Goal: Information Seeking & Learning: Compare options

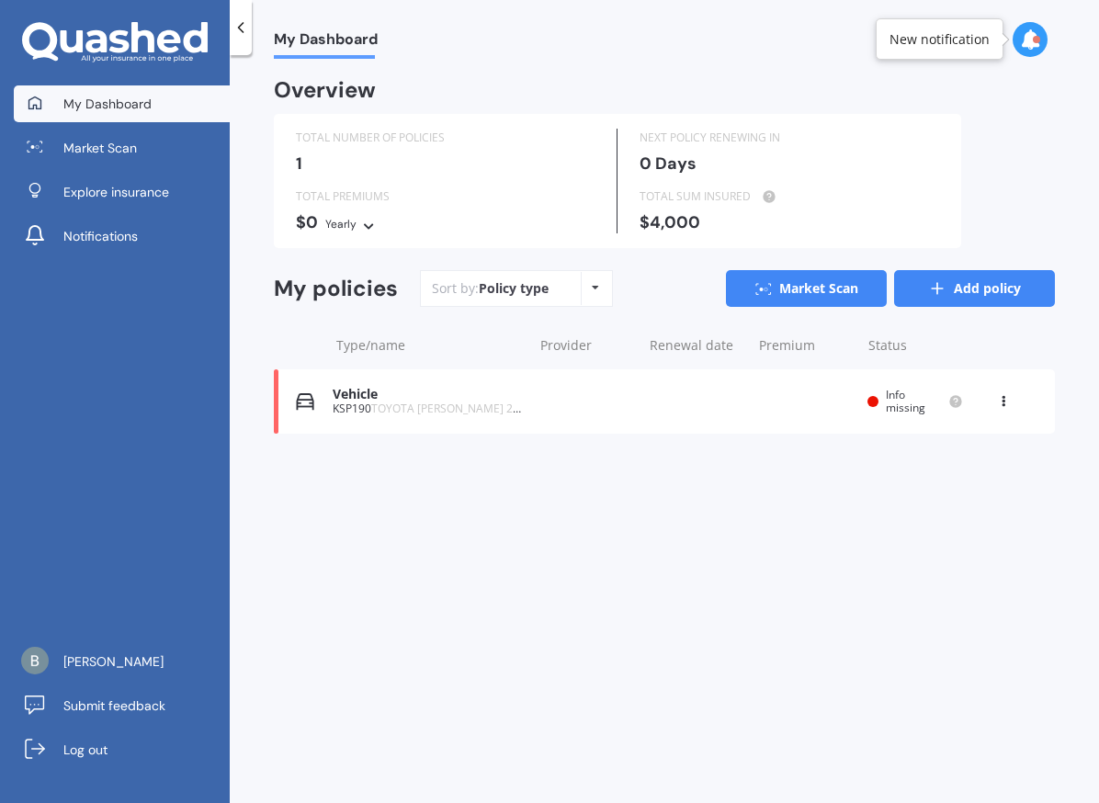
click at [953, 291] on link "Add policy" at bounding box center [974, 288] width 161 height 37
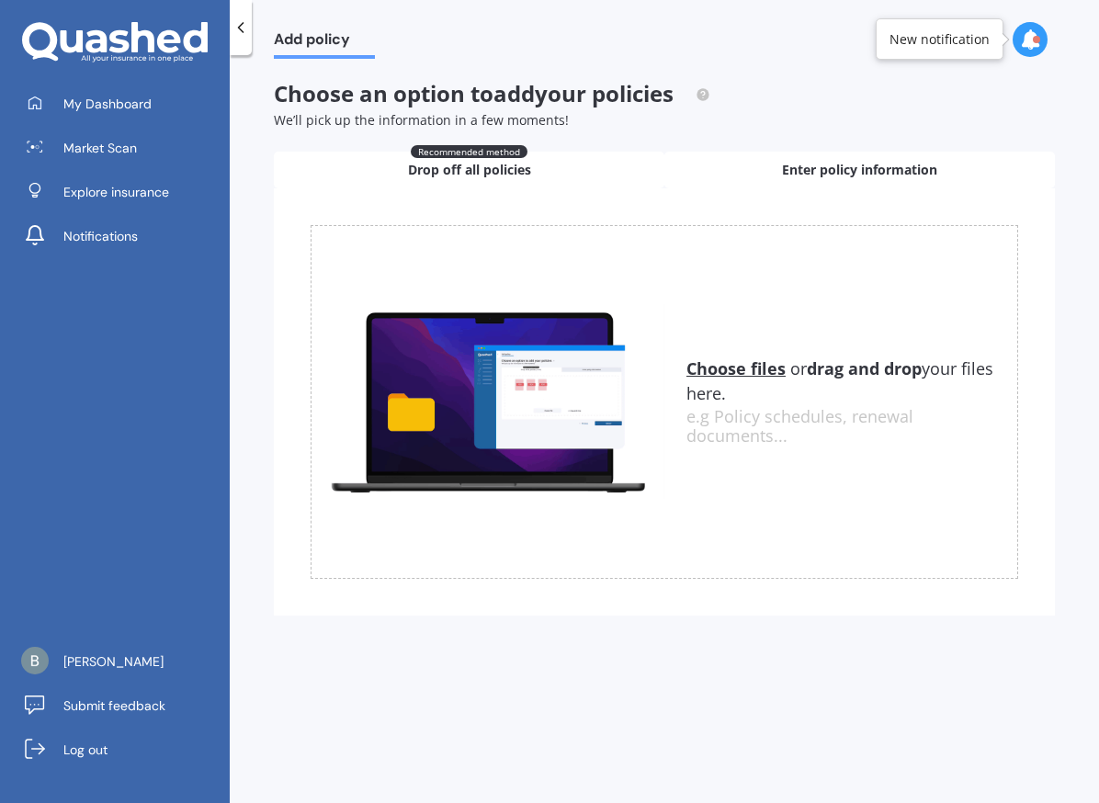
click at [795, 164] on span "Enter policy information" at bounding box center [859, 170] width 155 height 18
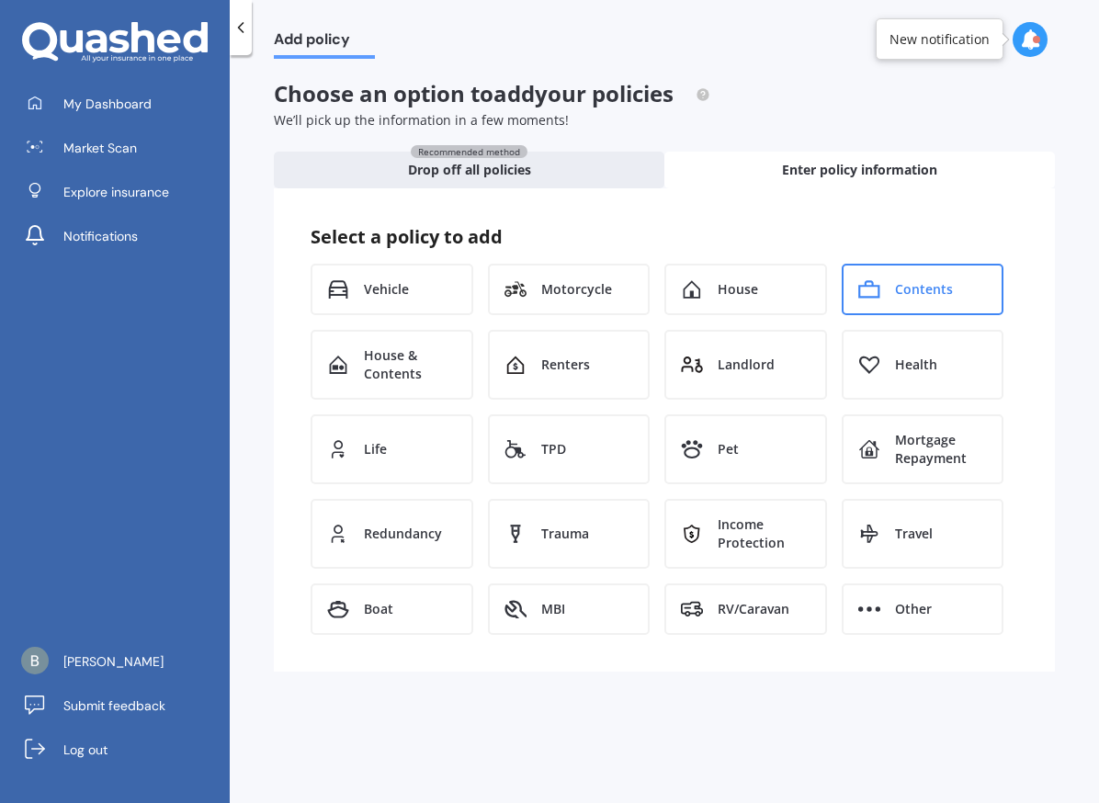
click at [949, 283] on span "Contents" at bounding box center [924, 289] width 58 height 18
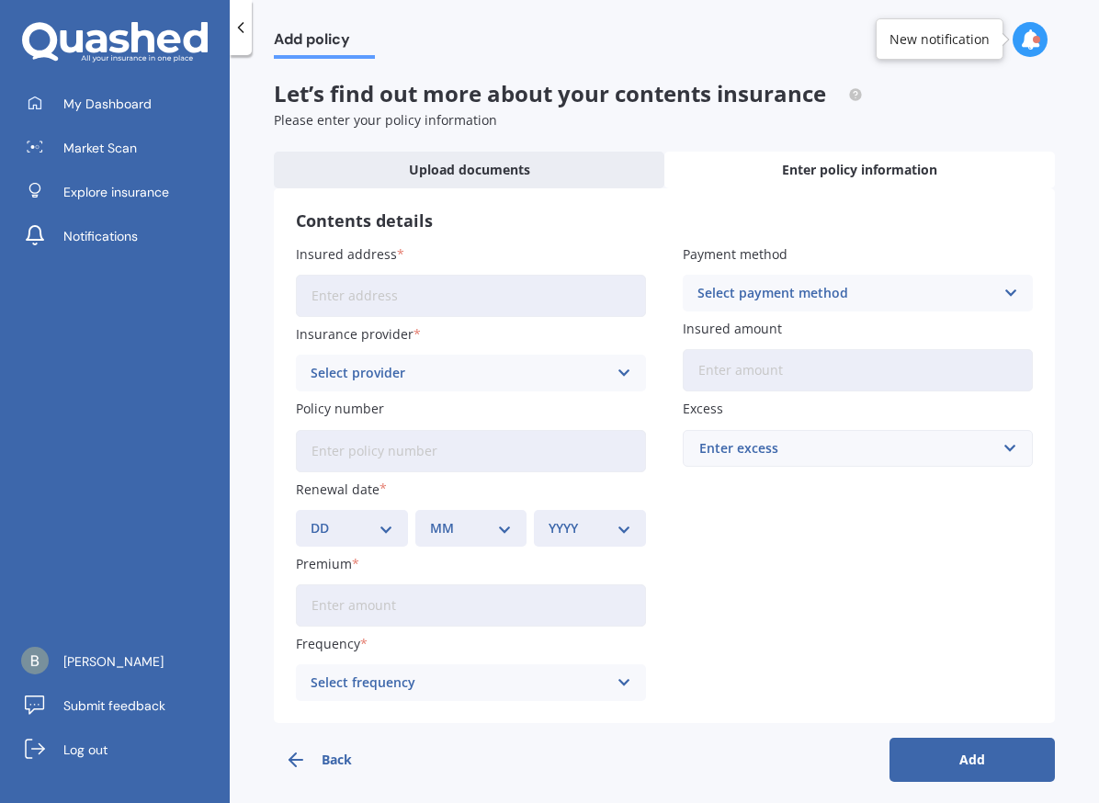
click at [374, 305] on input "Insured address" at bounding box center [471, 296] width 350 height 42
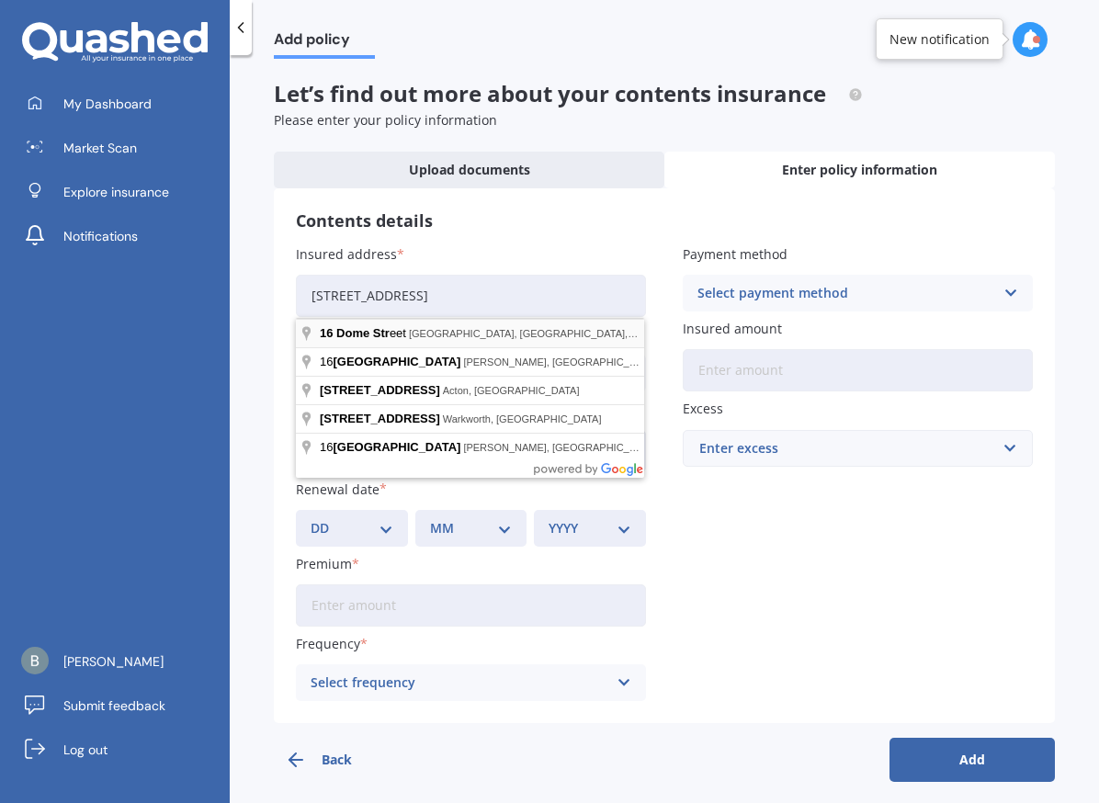
type input "[STREET_ADDRESS]"
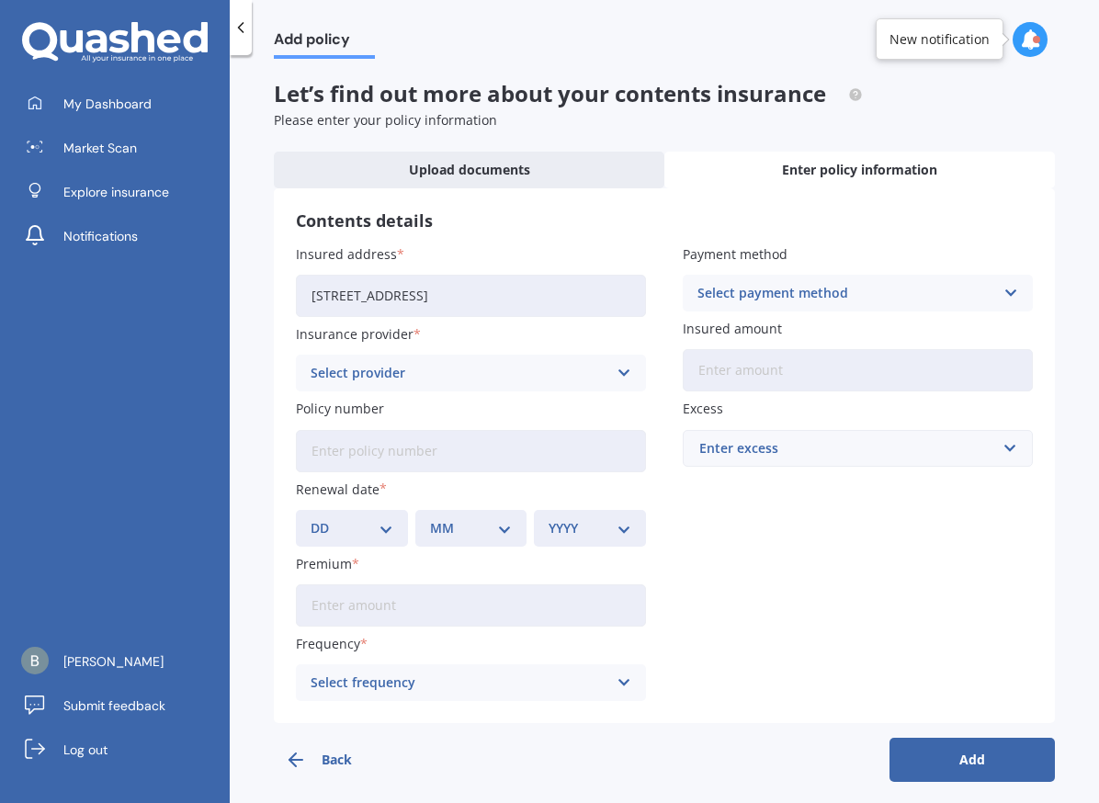
click at [453, 363] on div "Select provider AA AMI AMP ANZ ASB Ando BNZ Co-Operative Bank FMG Initio Kiwiba…" at bounding box center [471, 373] width 350 height 37
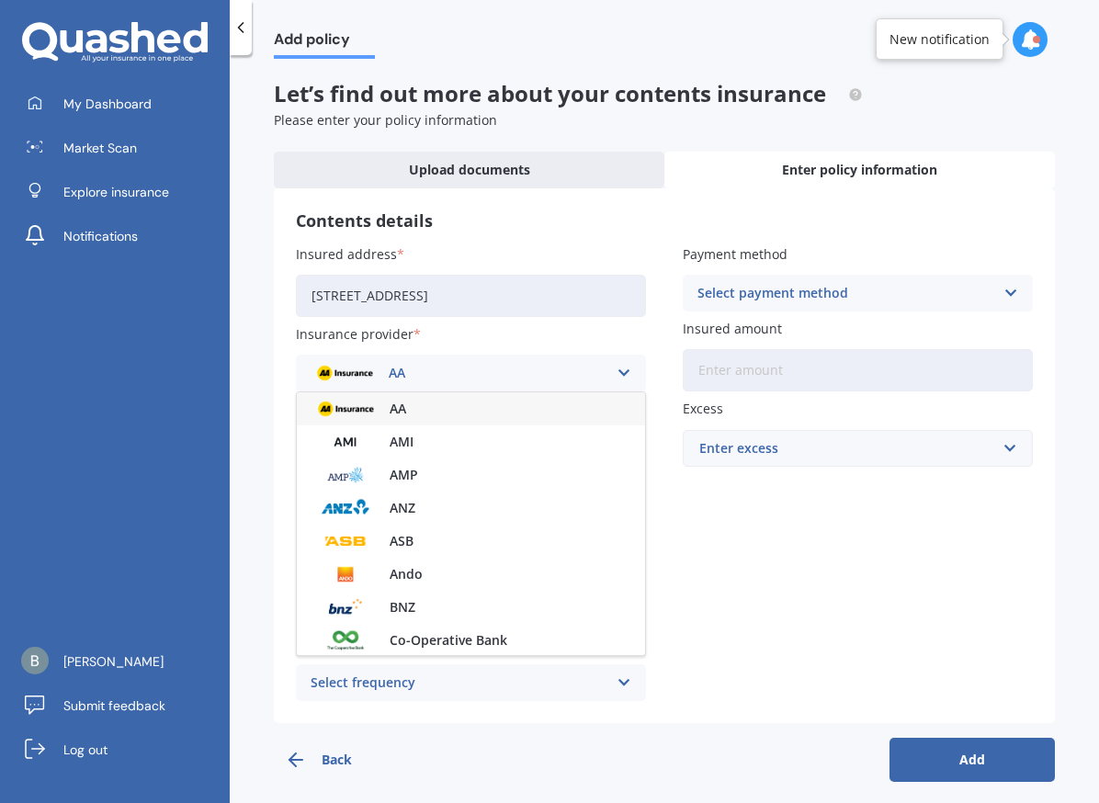
click at [453, 363] on div "AA AA AMI AMP ANZ ASB Ando BNZ Co-Operative Bank FMG Initio Kiwibank Lantern MA…" at bounding box center [471, 373] width 350 height 37
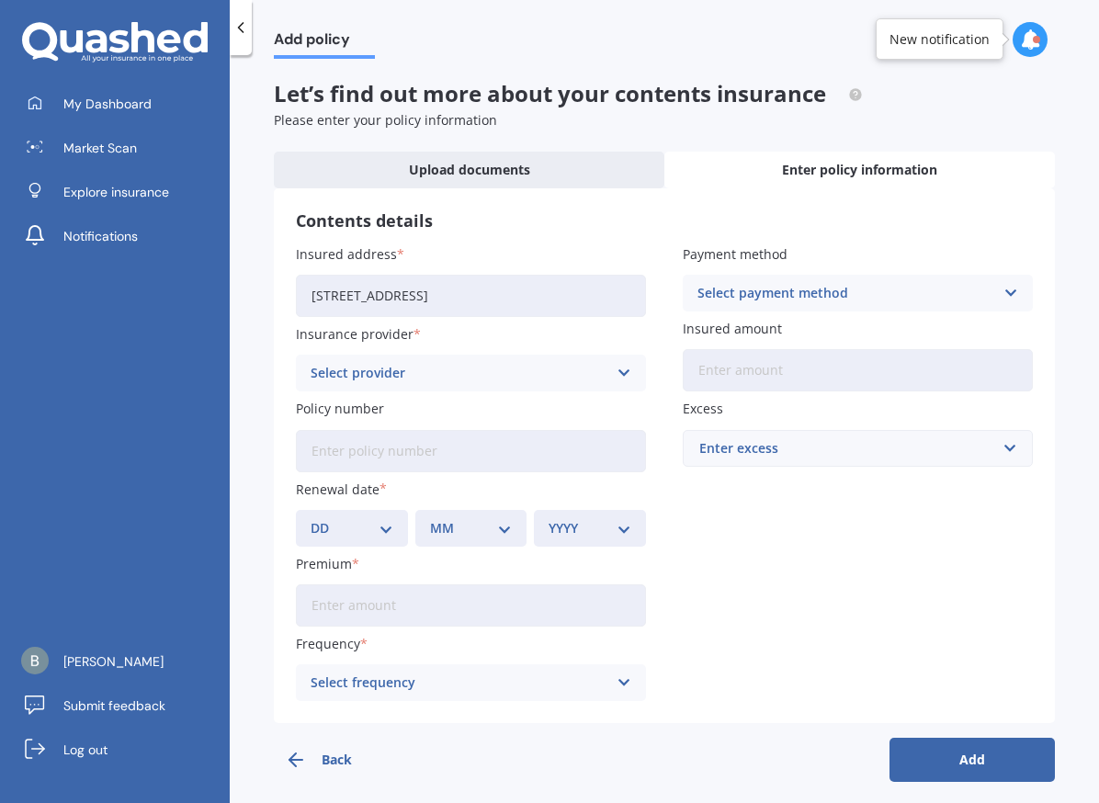
click at [322, 738] on button "Back" at bounding box center [356, 760] width 165 height 44
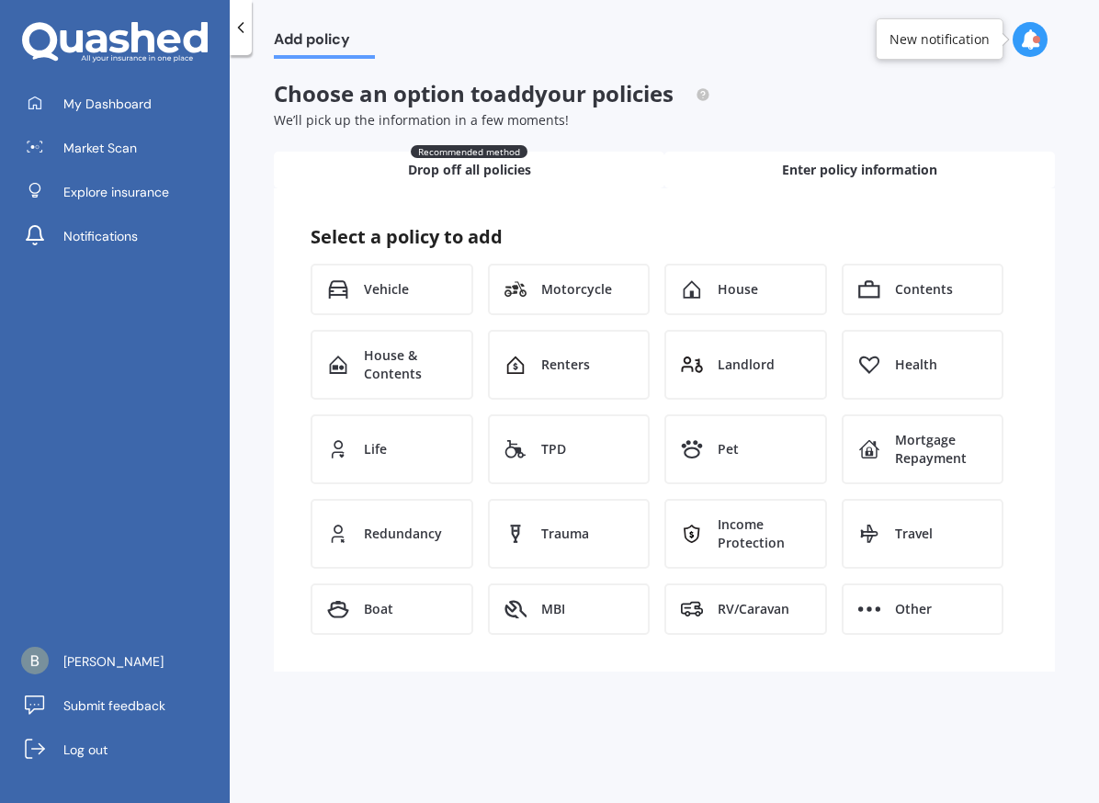
click at [461, 183] on div "Recommended method Drop off all policies" at bounding box center [469, 170] width 390 height 37
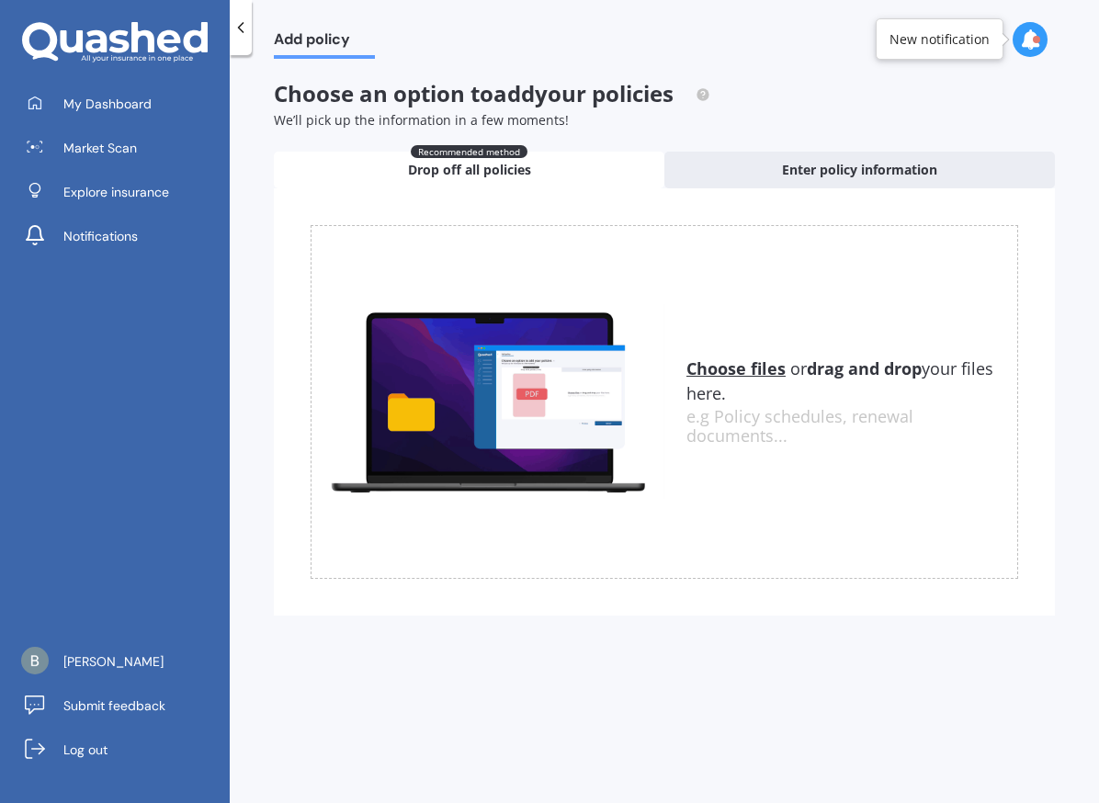
click at [243, 30] on icon at bounding box center [241, 27] width 18 height 18
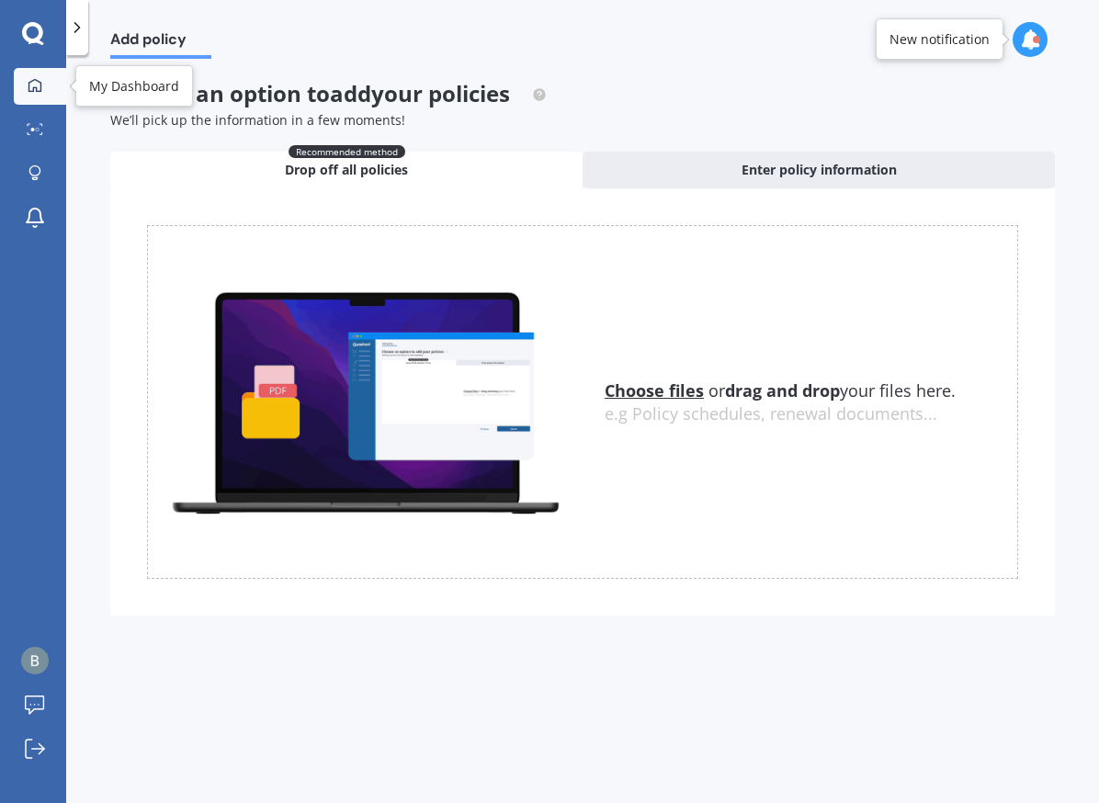
click at [44, 87] on div at bounding box center [35, 86] width 28 height 17
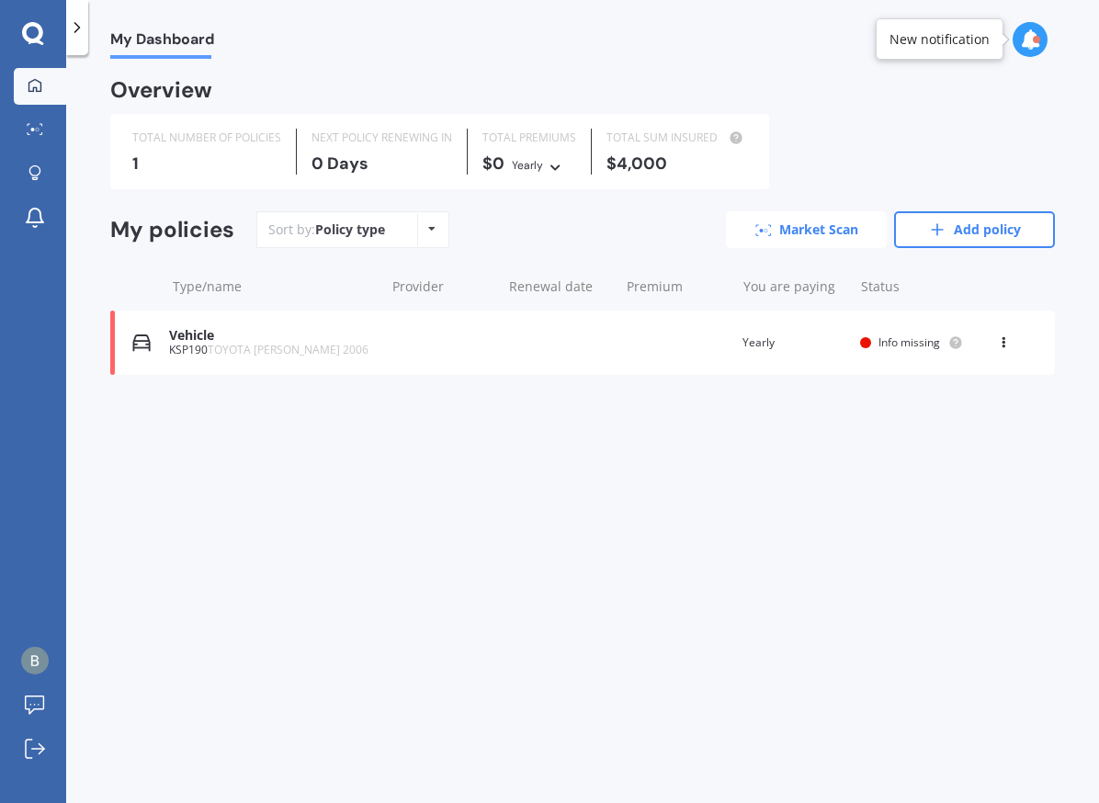
click at [809, 240] on link "Market Scan" at bounding box center [806, 229] width 161 height 37
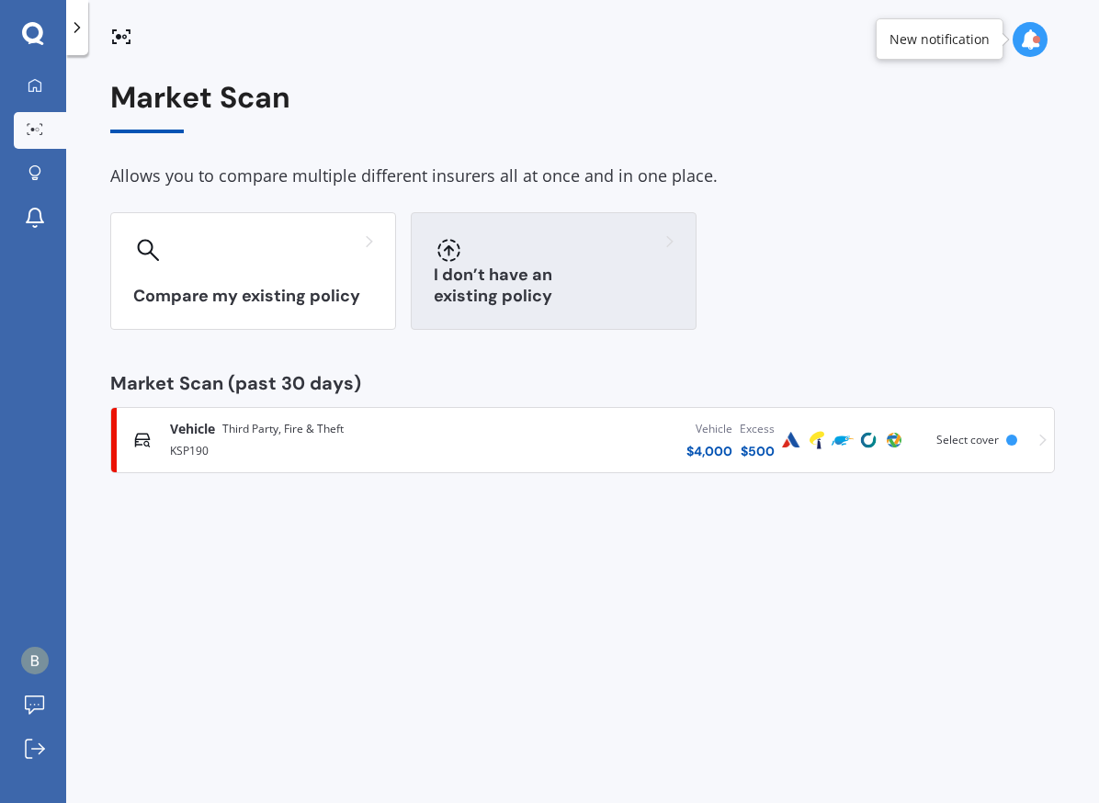
click at [641, 253] on div at bounding box center [554, 249] width 240 height 29
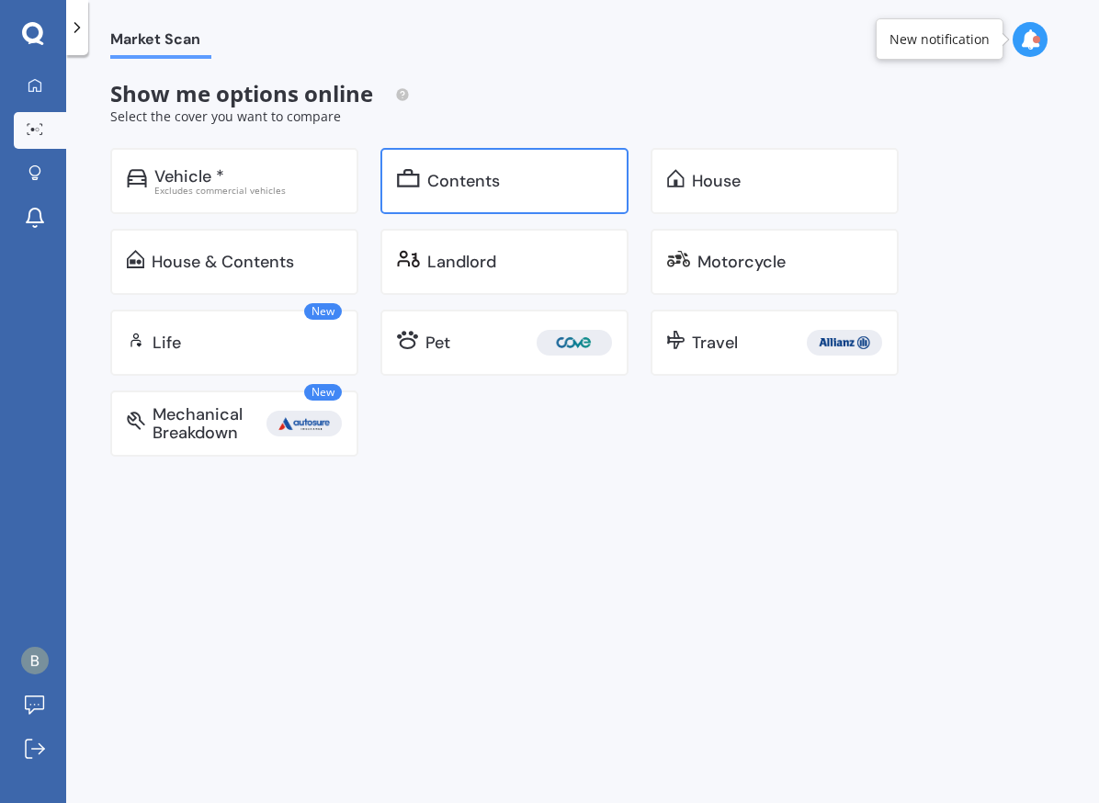
click at [496, 197] on div "Contents" at bounding box center [504, 181] width 248 height 66
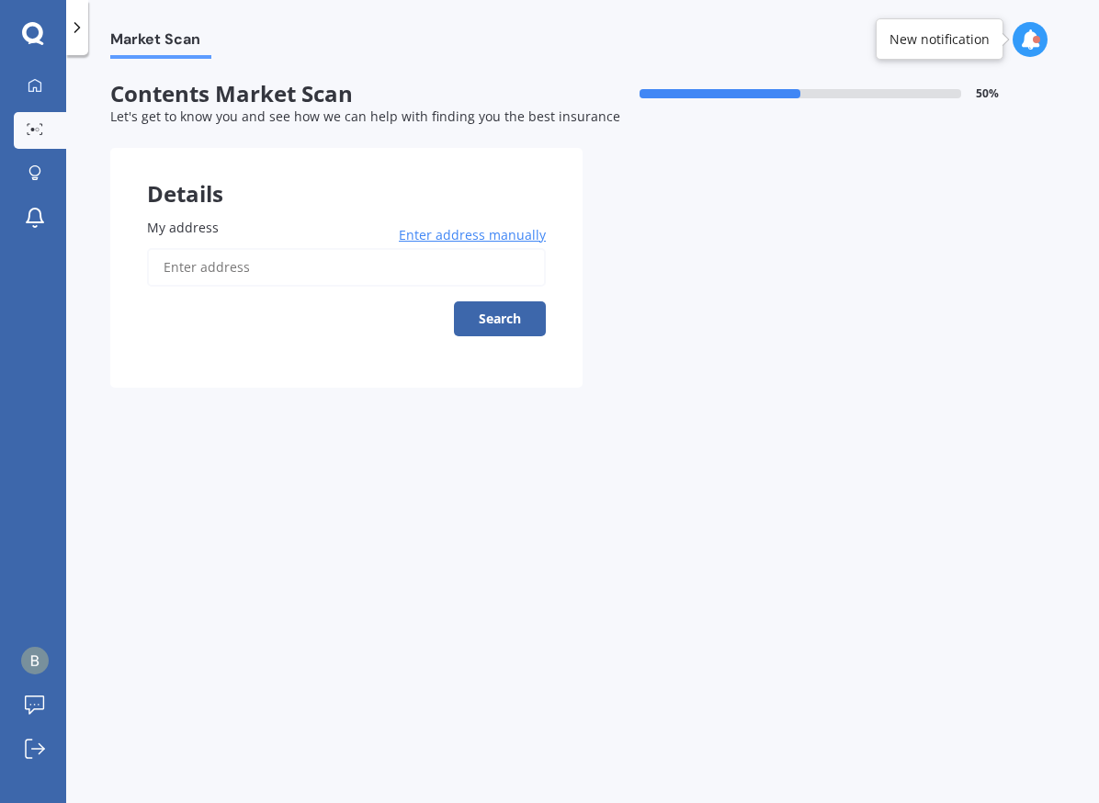
click at [276, 270] on input "My address" at bounding box center [346, 267] width 399 height 39
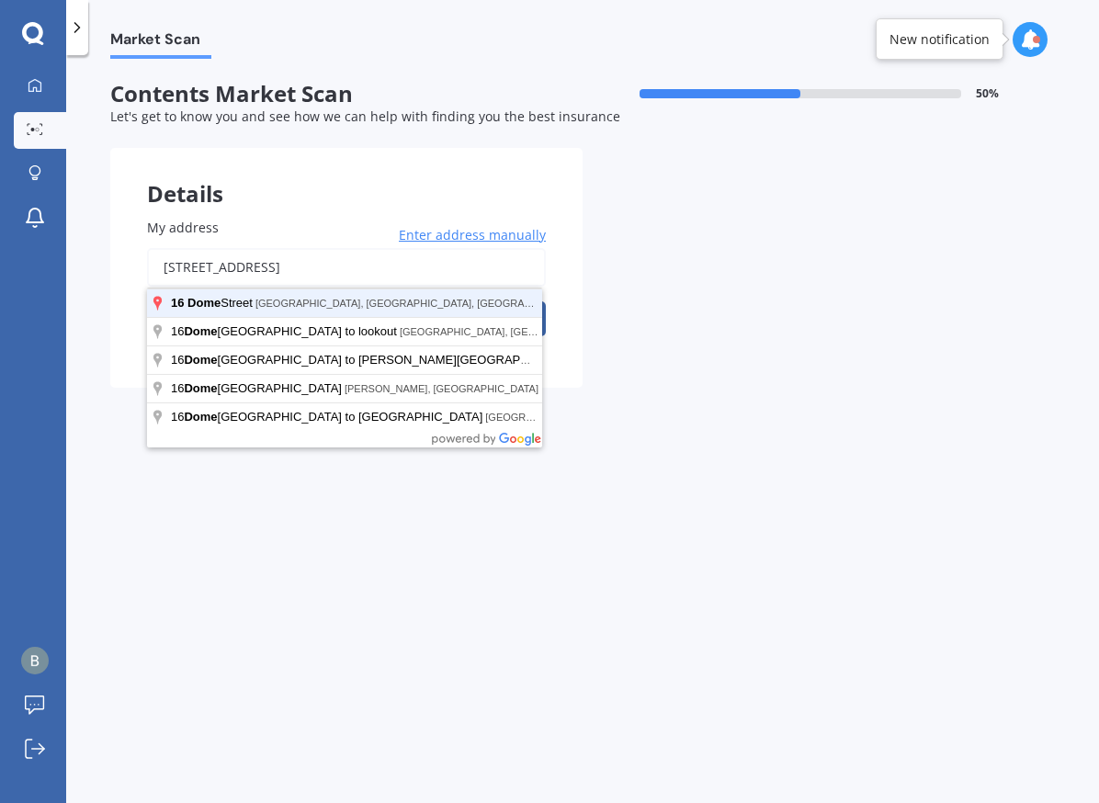
click at [454, 301] on button "Search" at bounding box center [500, 318] width 92 height 35
type input "[STREET_ADDRESS]"
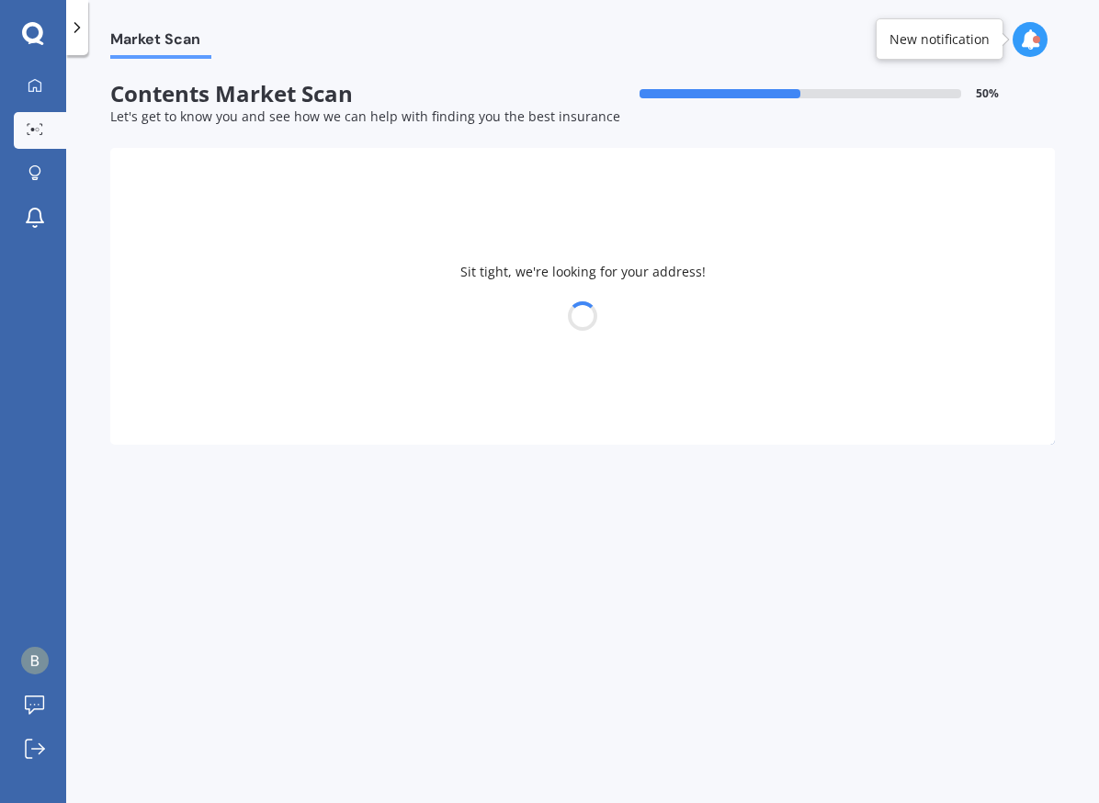
select select "08"
select select "09"
select select "2004"
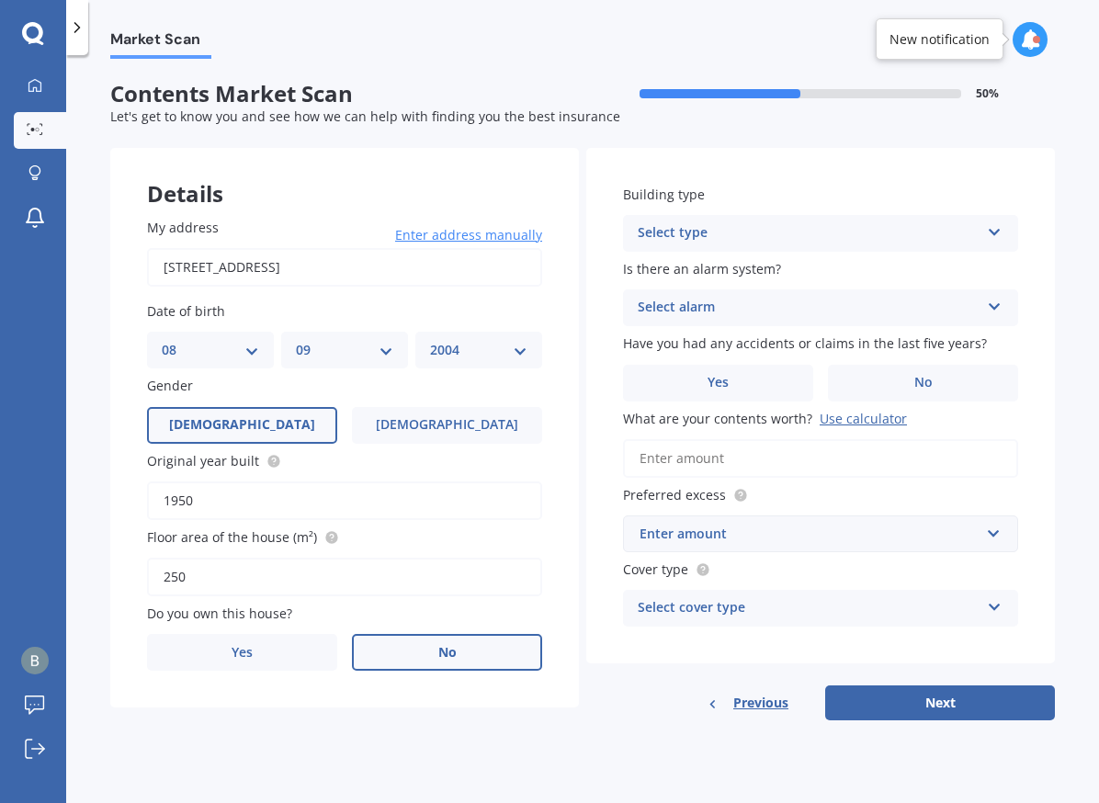
click at [447, 646] on label "No" at bounding box center [447, 652] width 190 height 37
click at [0, 0] on input "No" at bounding box center [0, 0] width 0 height 0
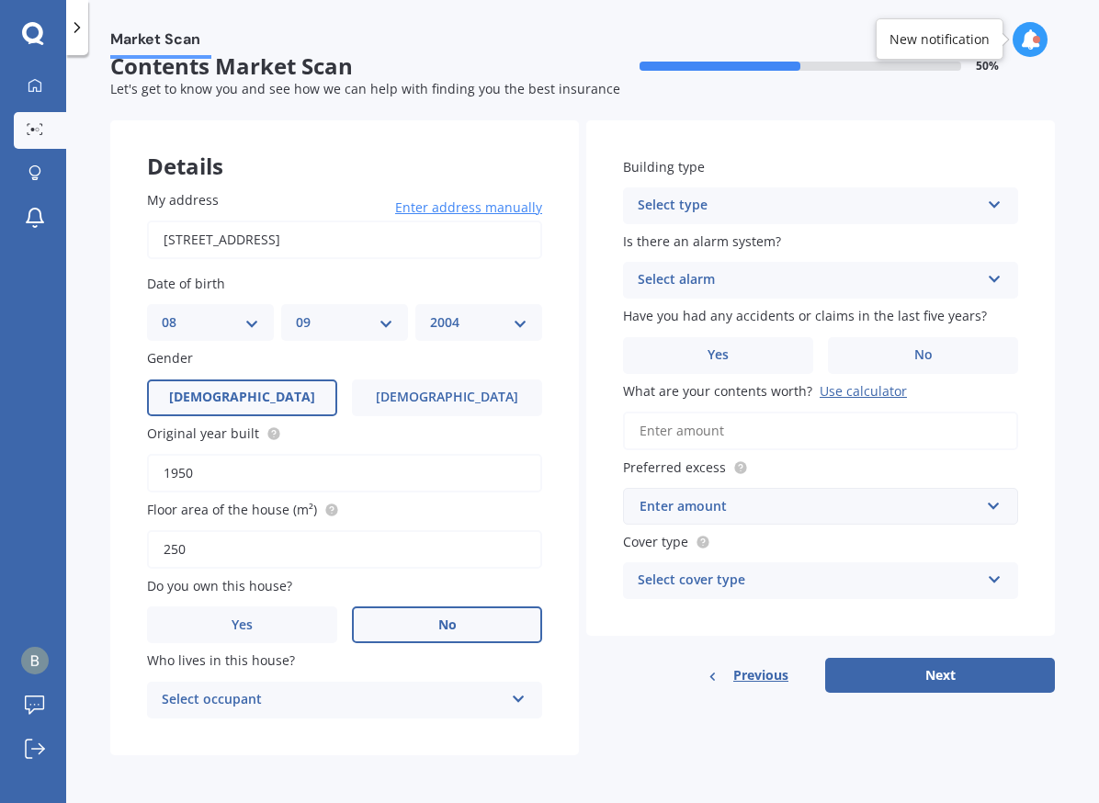
click at [509, 687] on div "Select occupant Tenant" at bounding box center [344, 700] width 395 height 37
click at [225, 729] on div "Tenant" at bounding box center [344, 735] width 393 height 33
click at [782, 201] on div "Select type" at bounding box center [809, 206] width 342 height 22
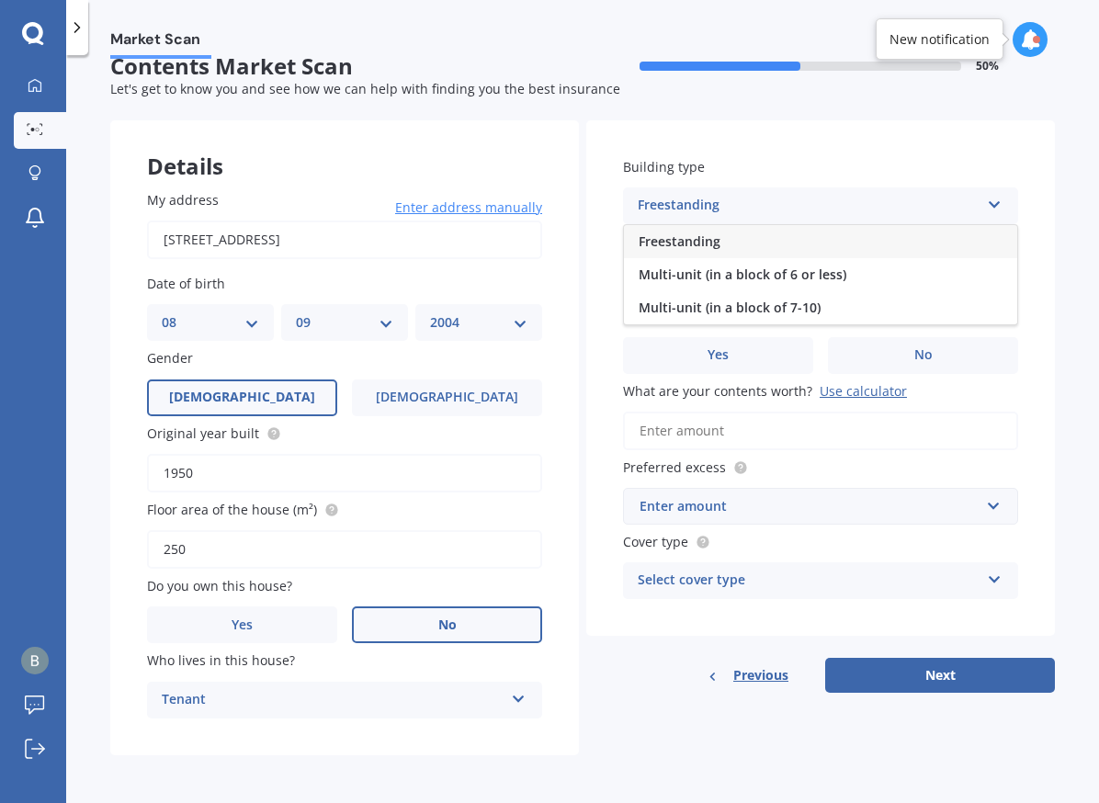
click at [741, 228] on div "Freestanding" at bounding box center [820, 241] width 393 height 33
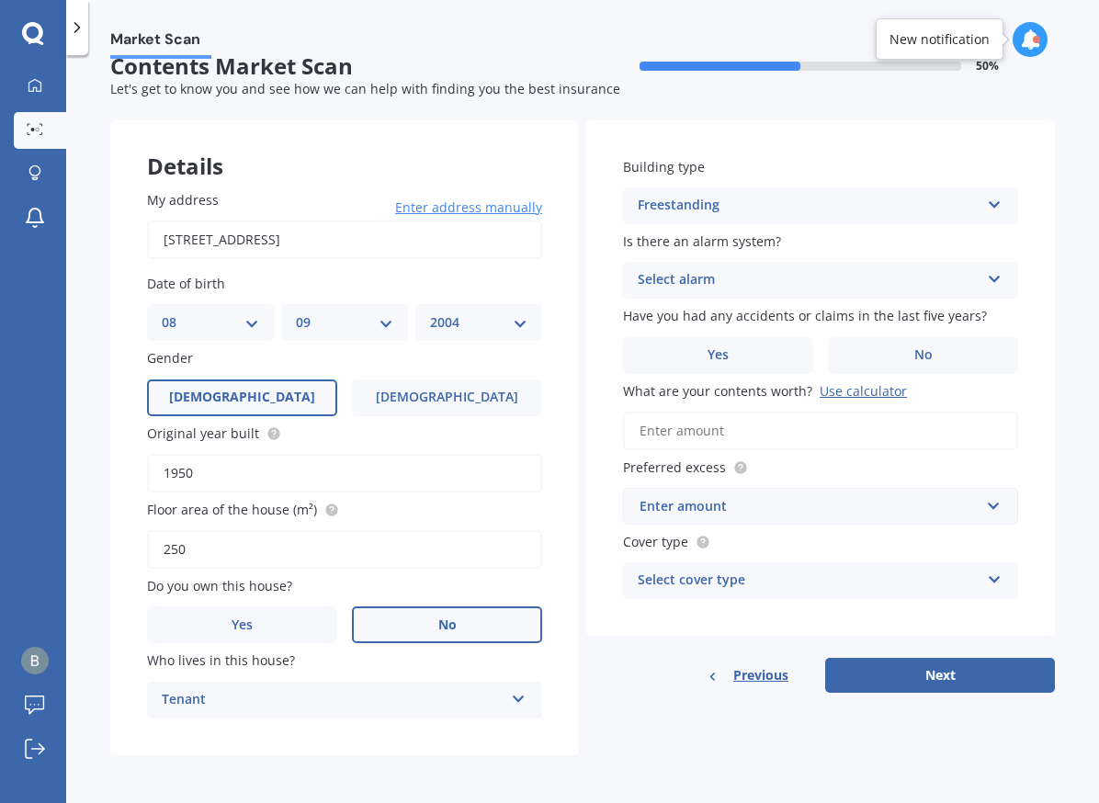
click at [810, 272] on div "Select alarm" at bounding box center [809, 280] width 342 height 22
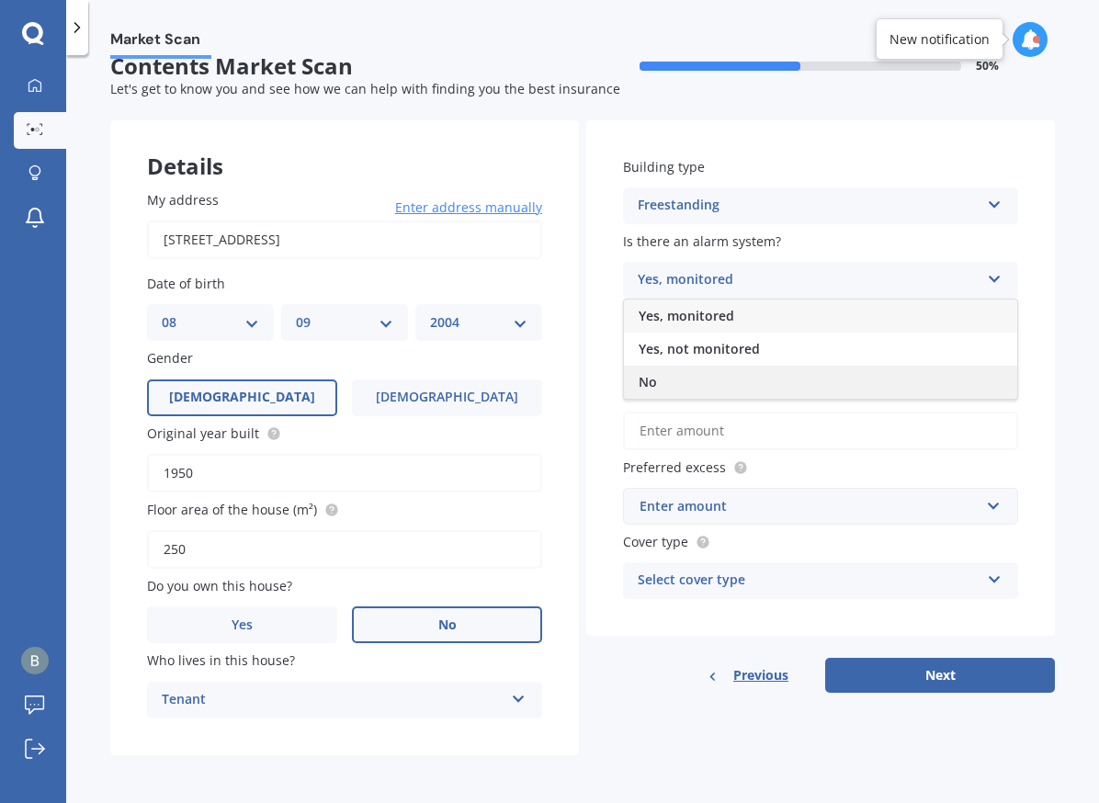
click at [686, 374] on div "No" at bounding box center [820, 382] width 393 height 33
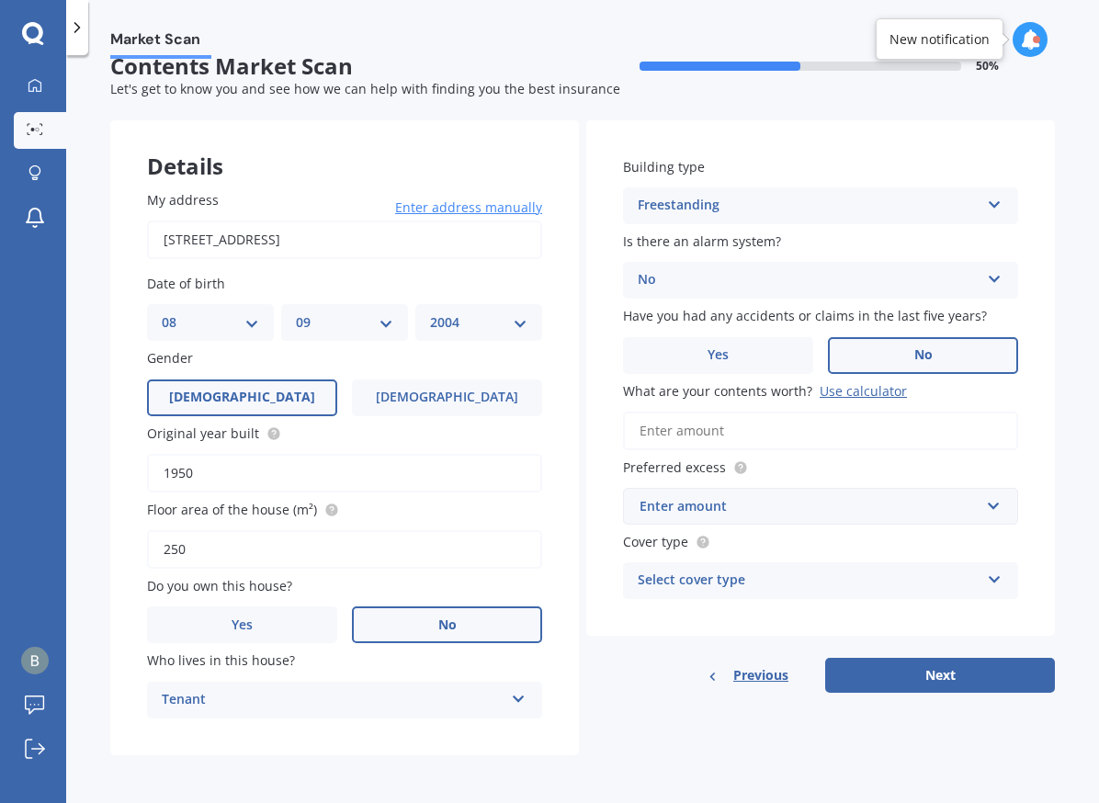
click at [914, 351] on span "No" at bounding box center [923, 355] width 18 height 16
click at [0, 0] on input "No" at bounding box center [0, 0] width 0 height 0
click at [699, 436] on input "What are your contents worth? Use calculator" at bounding box center [820, 431] width 395 height 39
click at [840, 386] on div "Use calculator" at bounding box center [863, 390] width 87 height 17
click at [840, 412] on input "What are your contents worth? Use calculator" at bounding box center [820, 431] width 395 height 39
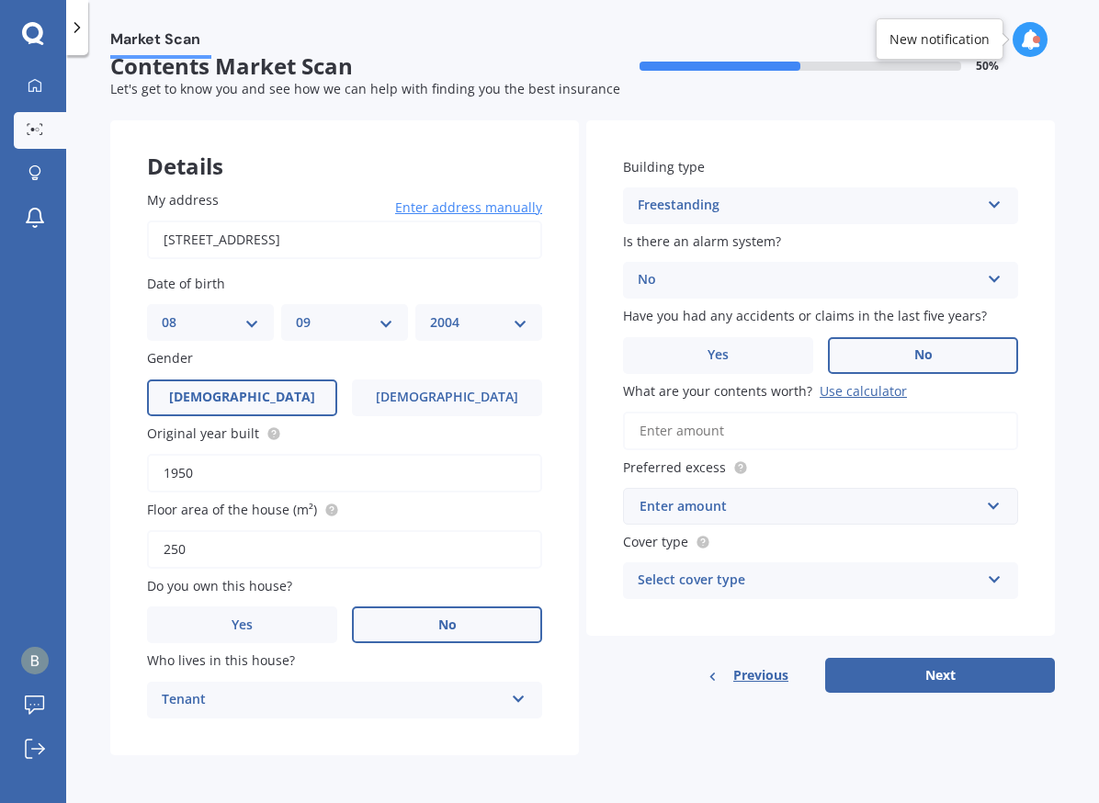
scroll to position [0, 0]
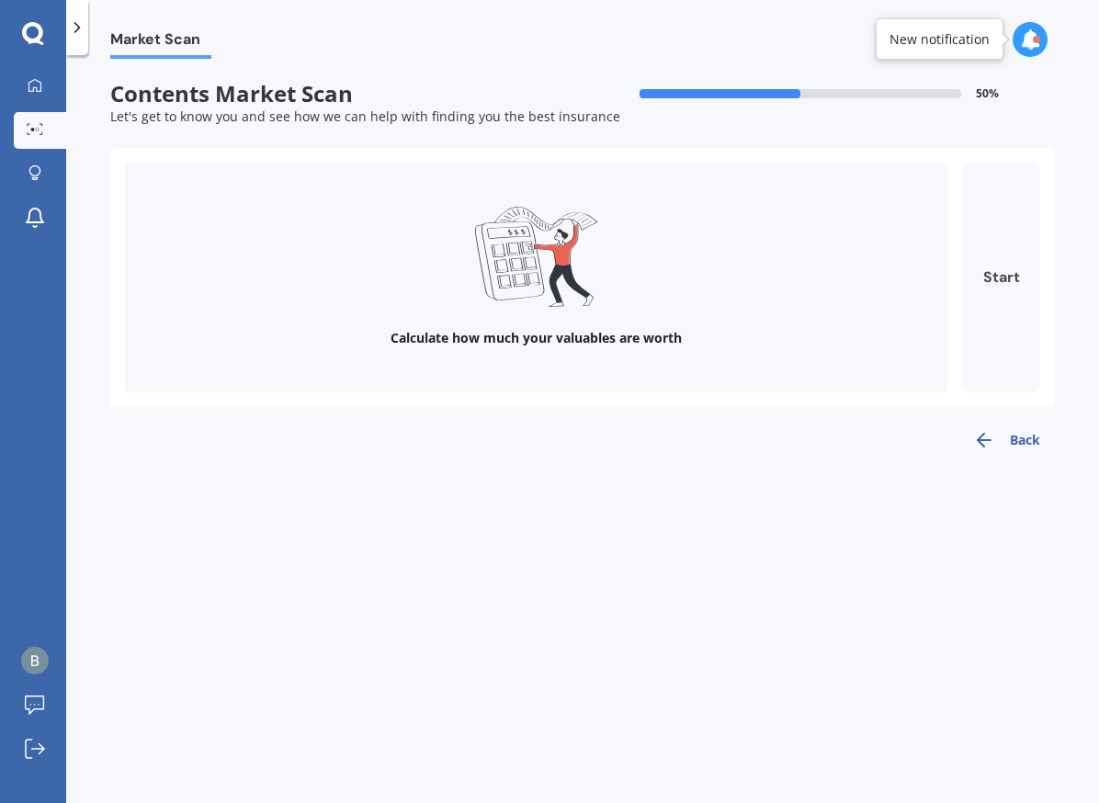
click at [1008, 269] on button "Start" at bounding box center [1001, 278] width 78 height 230
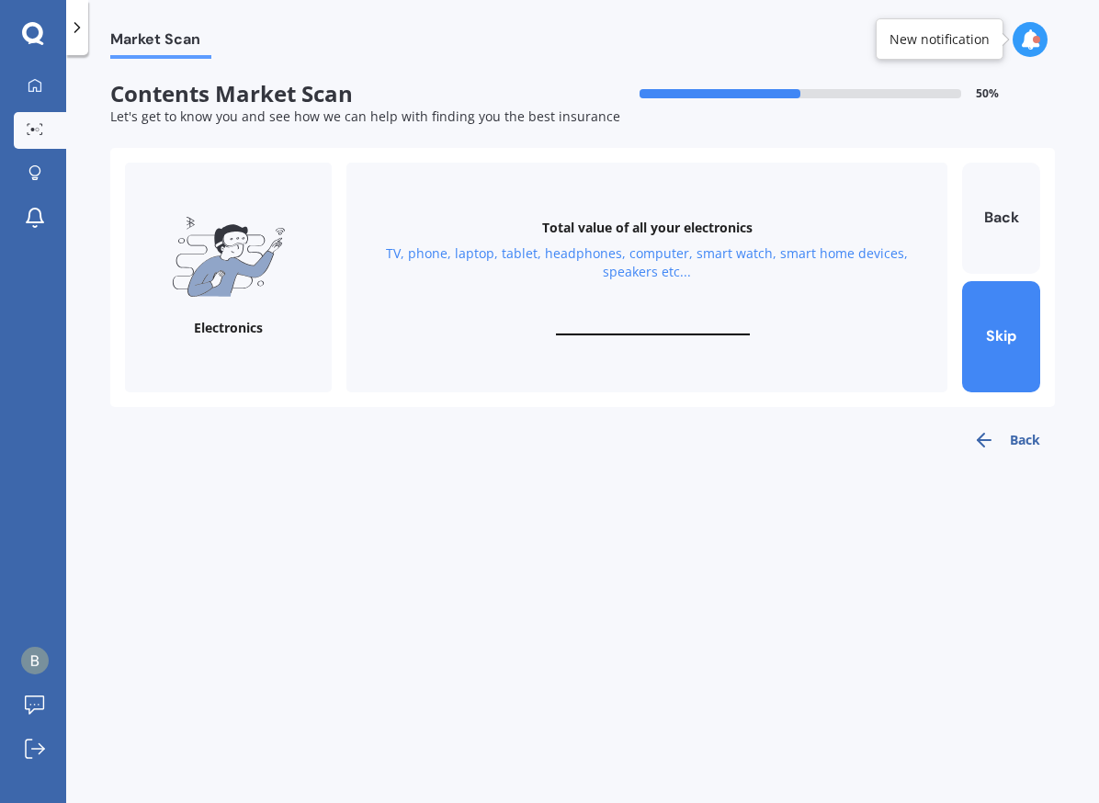
click at [627, 322] on input "text" at bounding box center [653, 326] width 194 height 17
type input "$2,500"
click at [1010, 354] on button "Next" at bounding box center [1001, 336] width 78 height 111
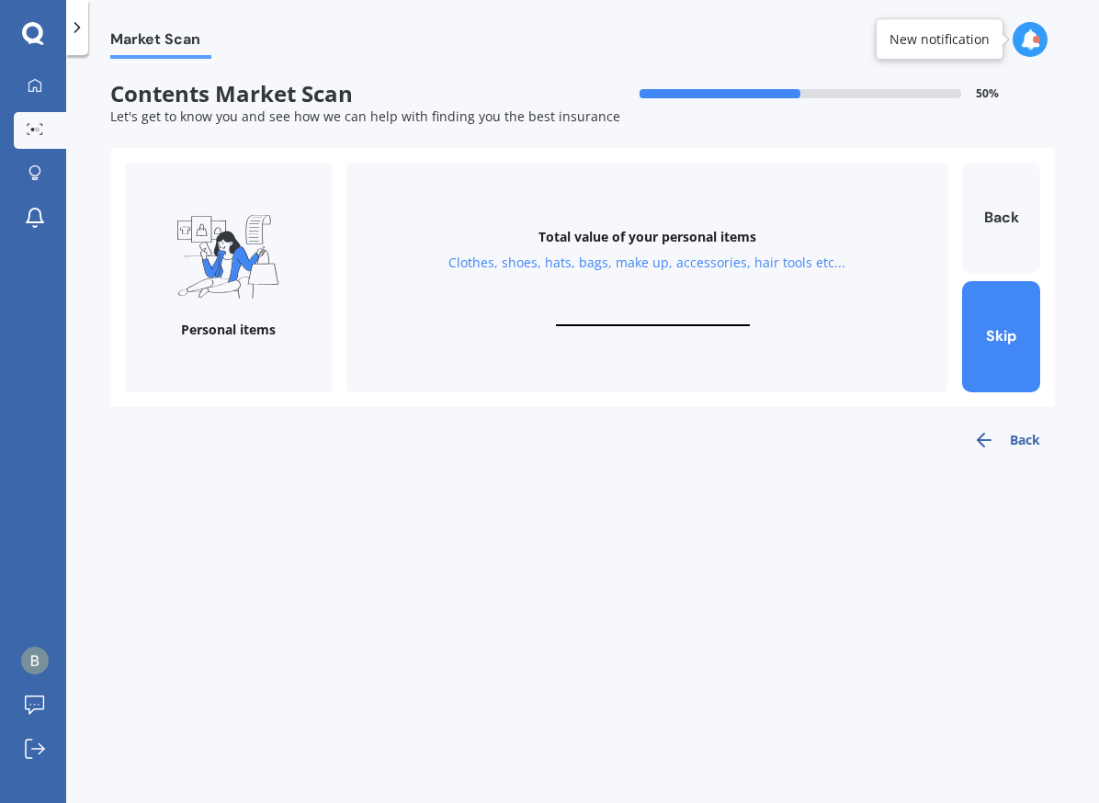
click at [621, 311] on input "text" at bounding box center [653, 317] width 194 height 17
type input "$350"
click at [1001, 322] on button "Next" at bounding box center [1001, 336] width 78 height 111
click at [671, 311] on input "text" at bounding box center [653, 317] width 194 height 17
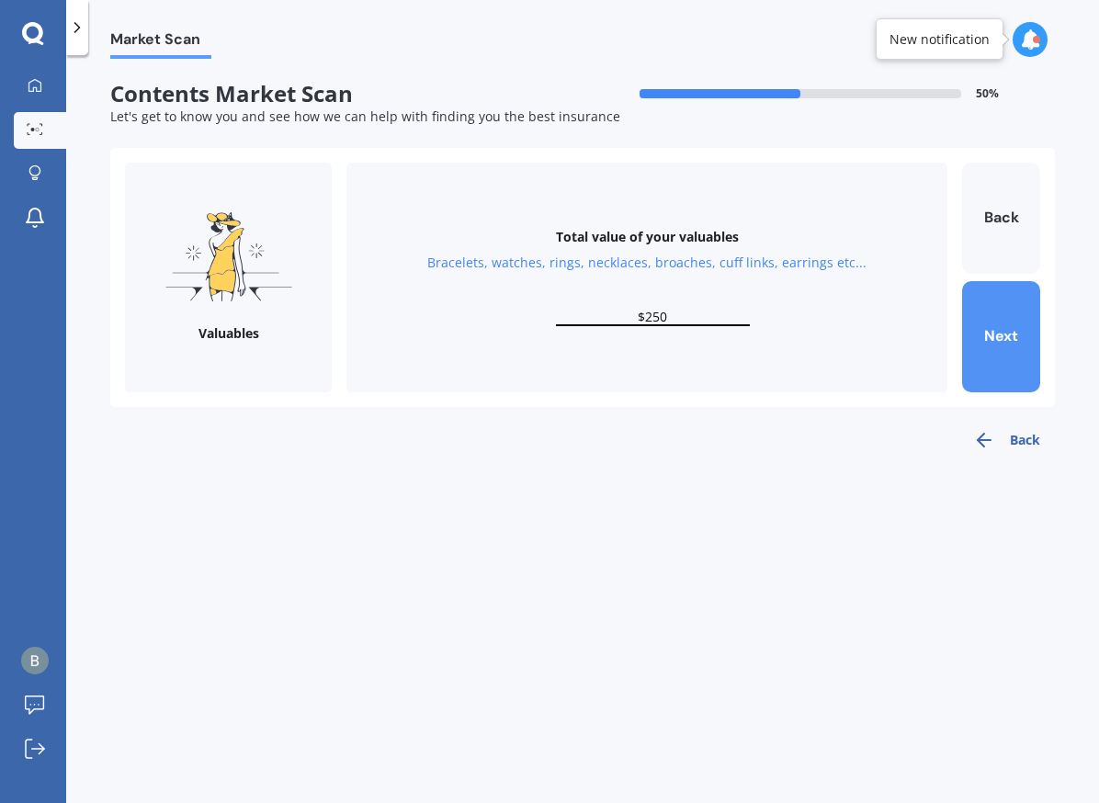
type input "$250"
click at [1001, 324] on button "Next" at bounding box center [1001, 336] width 78 height 111
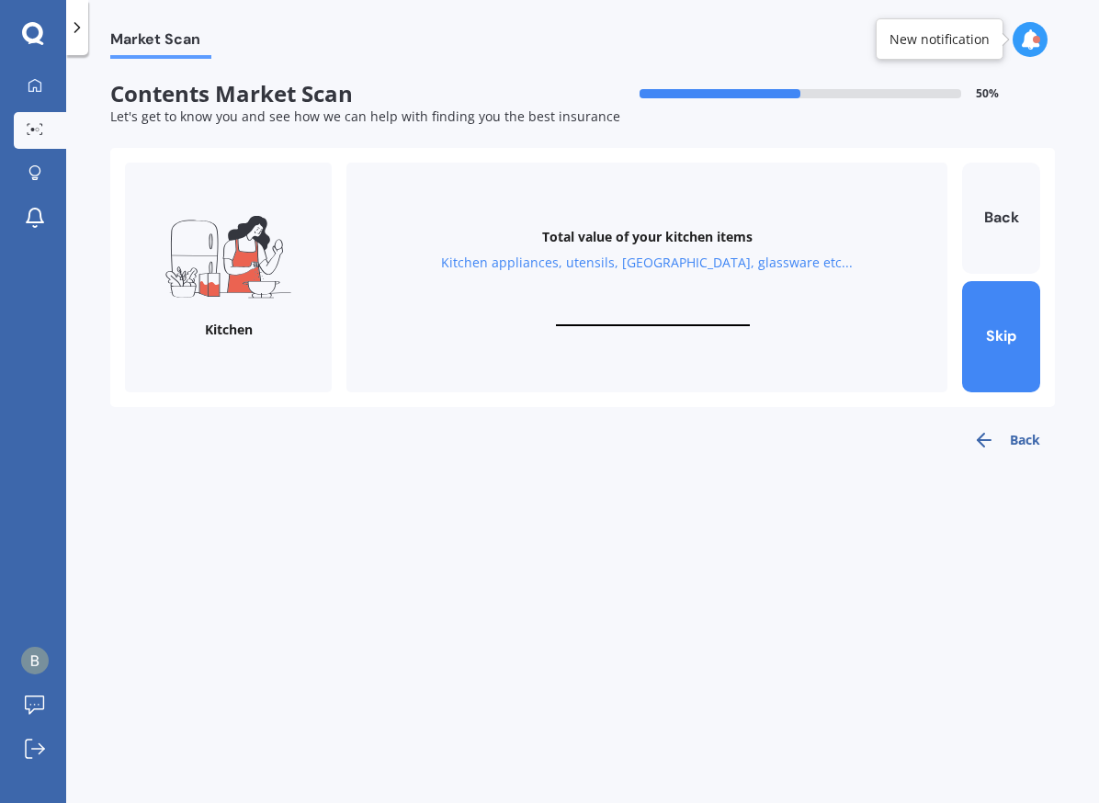
click at [661, 324] on input "text" at bounding box center [653, 317] width 194 height 17
type input "$350"
click at [1008, 338] on button "Next" at bounding box center [1001, 336] width 78 height 111
click at [670, 312] on input "text" at bounding box center [653, 317] width 194 height 17
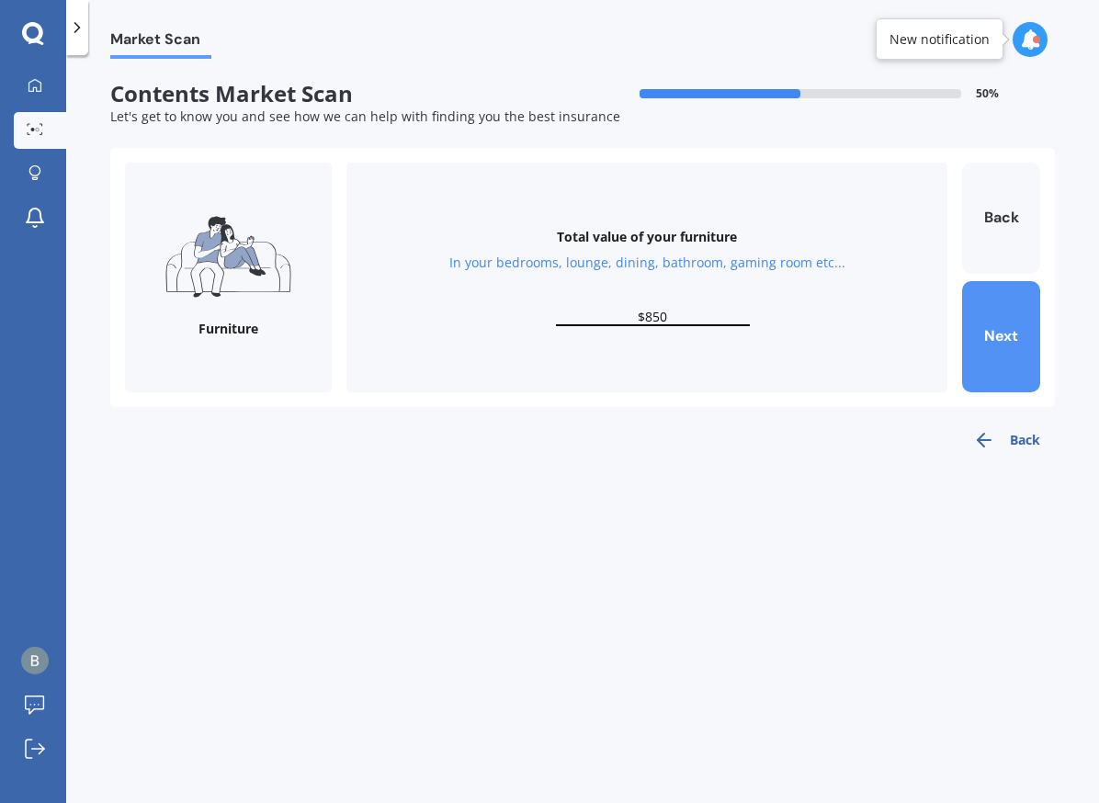
type input "$850"
click at [1015, 327] on button "Next" at bounding box center [1001, 336] width 78 height 111
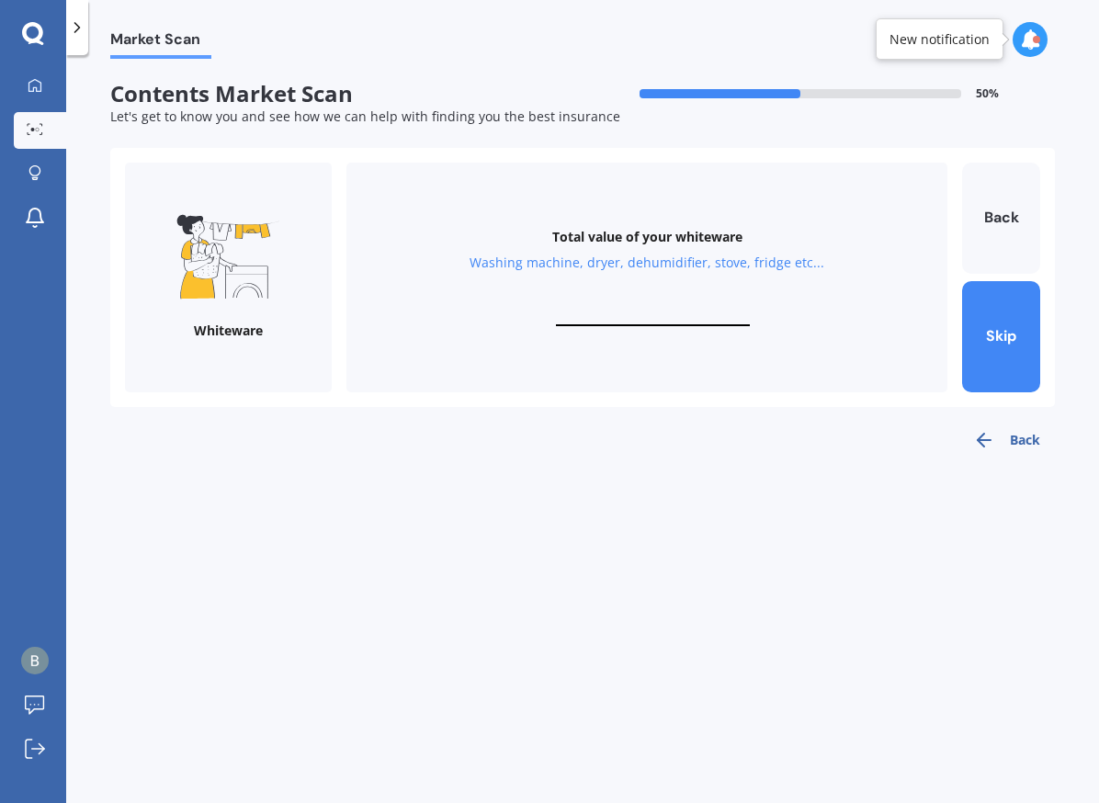
click at [694, 321] on input "text" at bounding box center [653, 317] width 194 height 17
type input "$200"
click at [1008, 323] on button "Next" at bounding box center [1001, 336] width 78 height 111
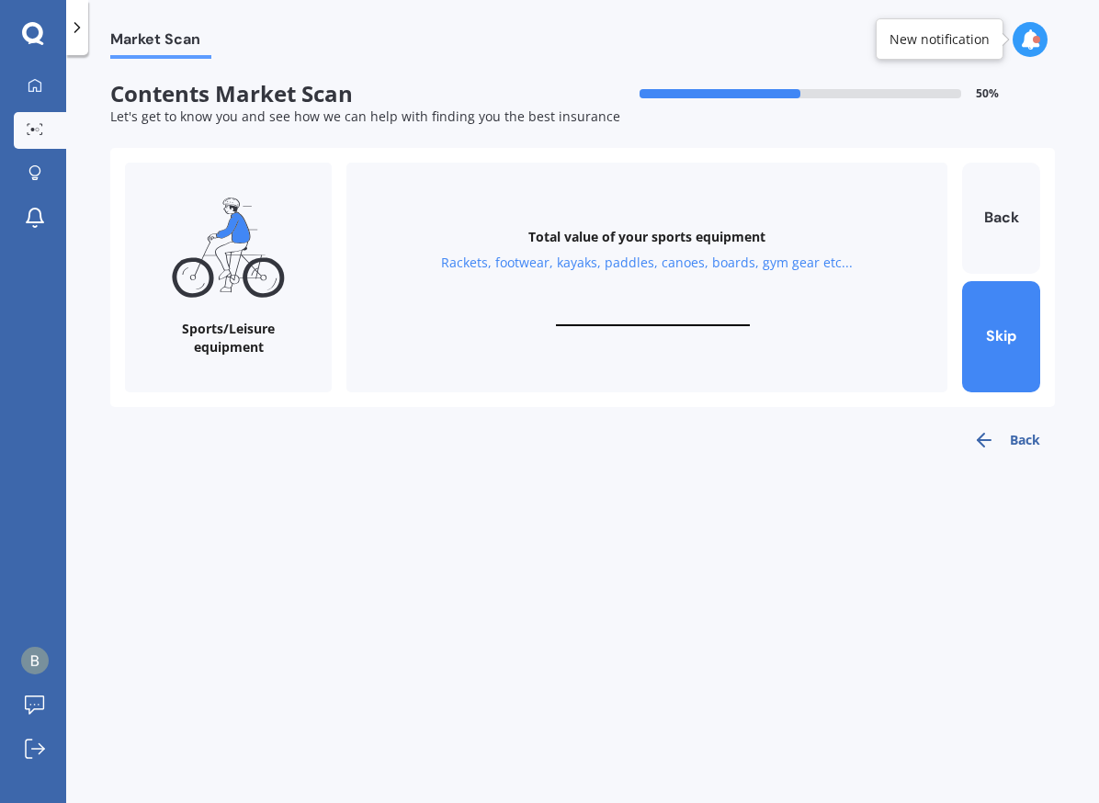
click at [658, 312] on input "text" at bounding box center [653, 317] width 194 height 17
type input "$180"
click at [1041, 323] on div "Sports/Leisure equipment Total value of your sports equipment Rackets, footwear…" at bounding box center [582, 277] width 944 height 259
click at [1018, 325] on button "Next" at bounding box center [1001, 336] width 78 height 111
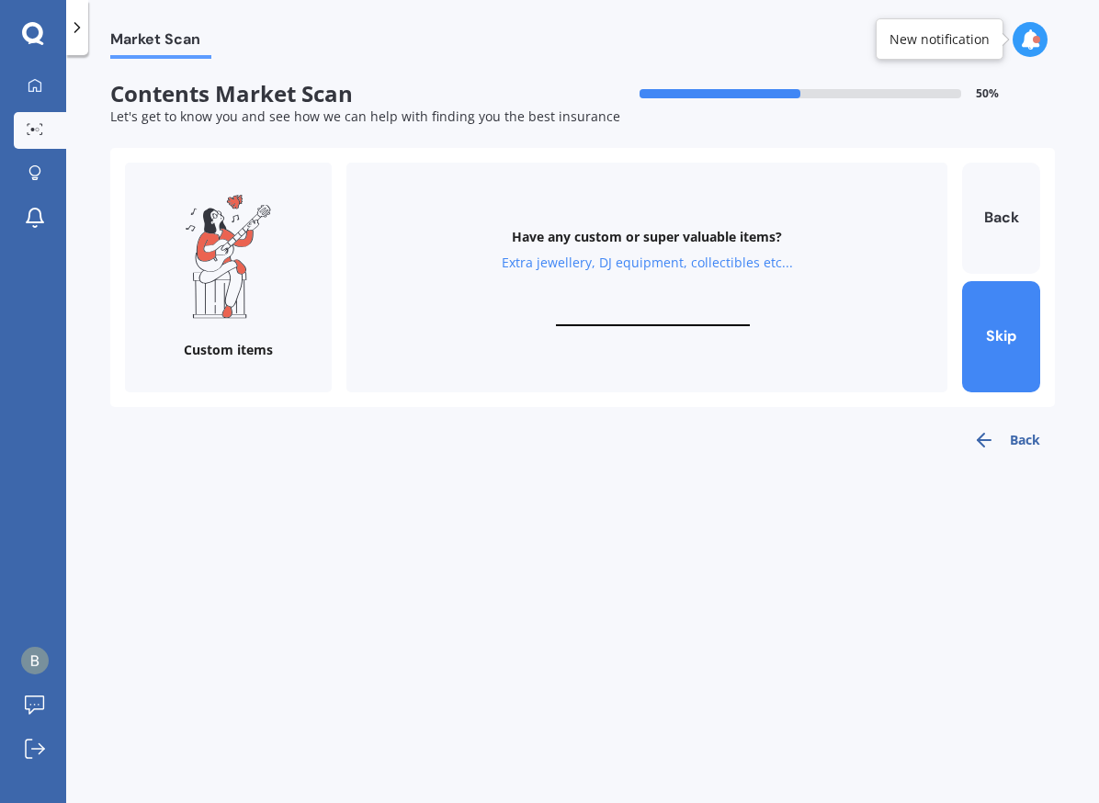
click at [667, 321] on input "text" at bounding box center [653, 317] width 194 height 17
type input "$3"
type input "$750"
click at [1027, 337] on button "Finish" at bounding box center [1001, 336] width 78 height 111
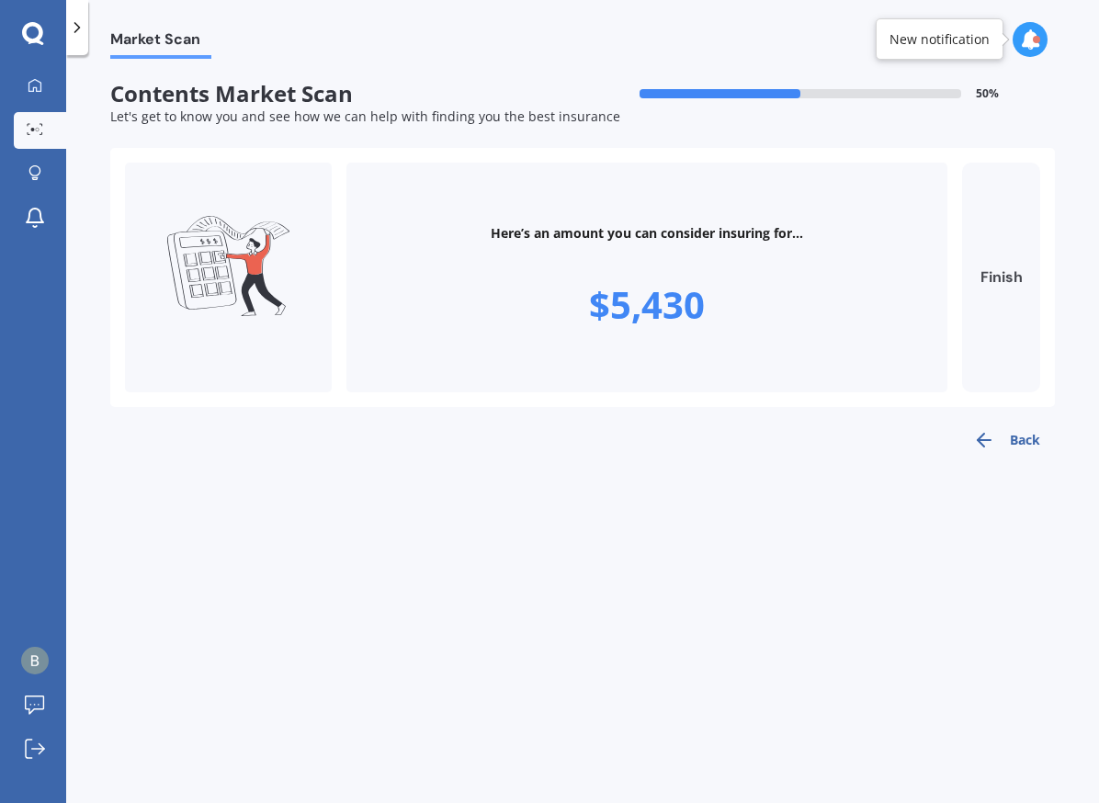
click at [1001, 287] on button "Finish" at bounding box center [1001, 278] width 78 height 230
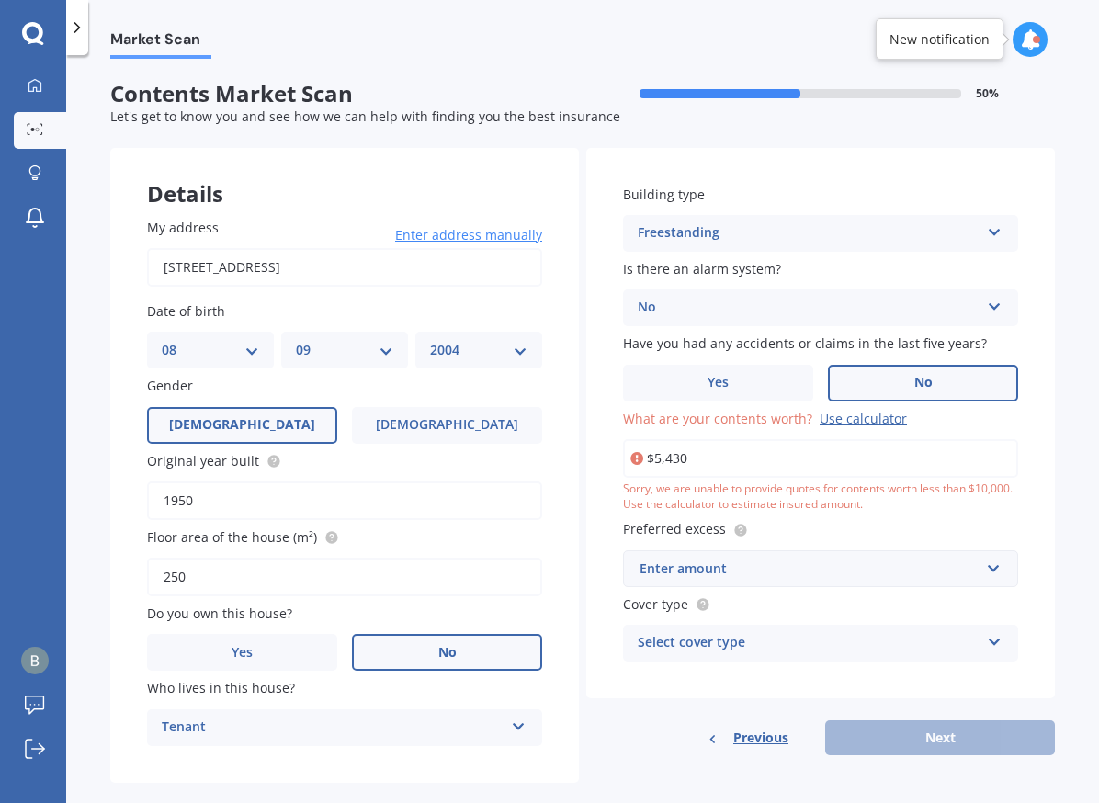
drag, startPoint x: 723, startPoint y: 460, endPoint x: 594, endPoint y: 460, distance: 129.5
click at [623, 460] on input "$5,430" at bounding box center [820, 458] width 395 height 39
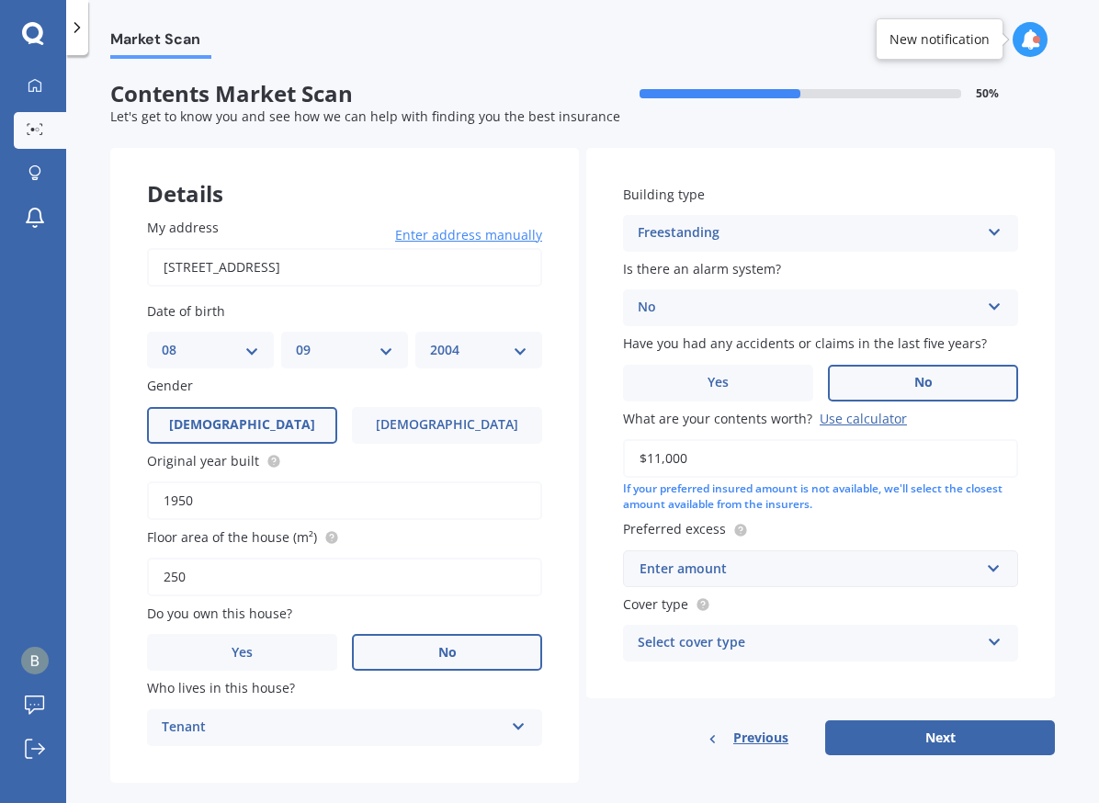
type input "$11,000"
click at [836, 567] on div "Enter amount" at bounding box center [809, 569] width 340 height 20
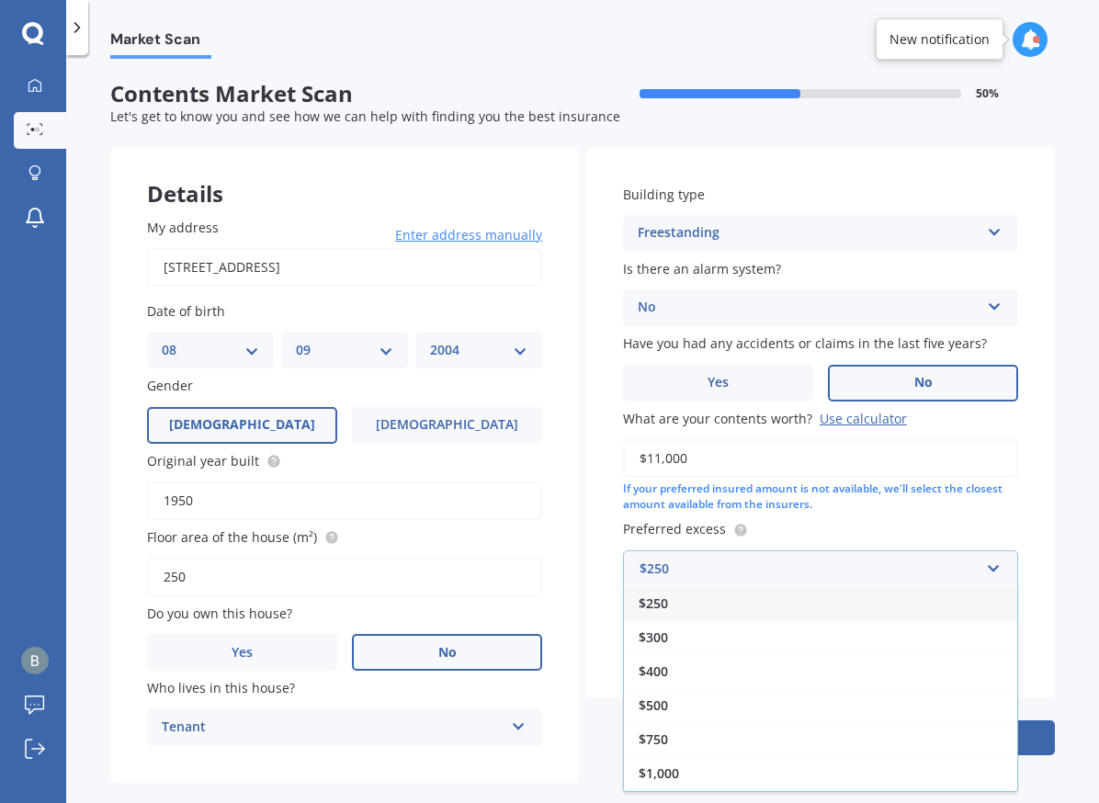
click at [662, 690] on div "$250 $300 $400 $500 $750 $1,000 $2,000" at bounding box center [820, 689] width 395 height 206
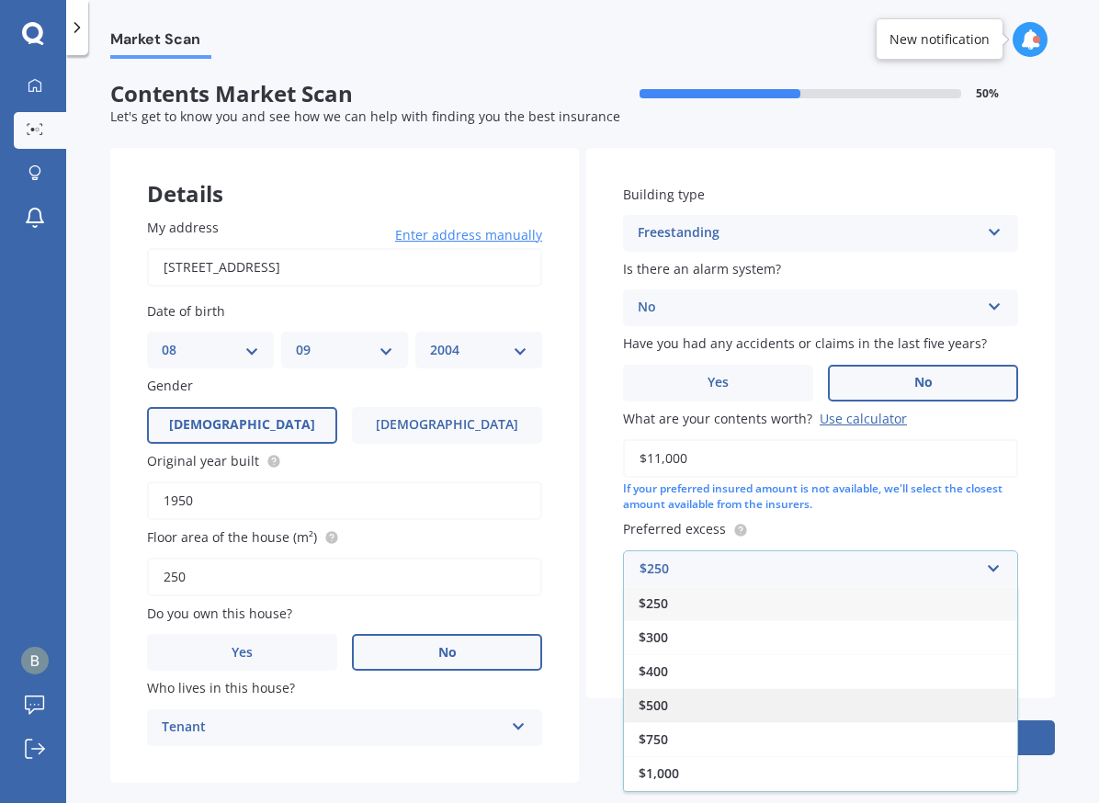
click at [669, 698] on div "$500" at bounding box center [820, 705] width 393 height 34
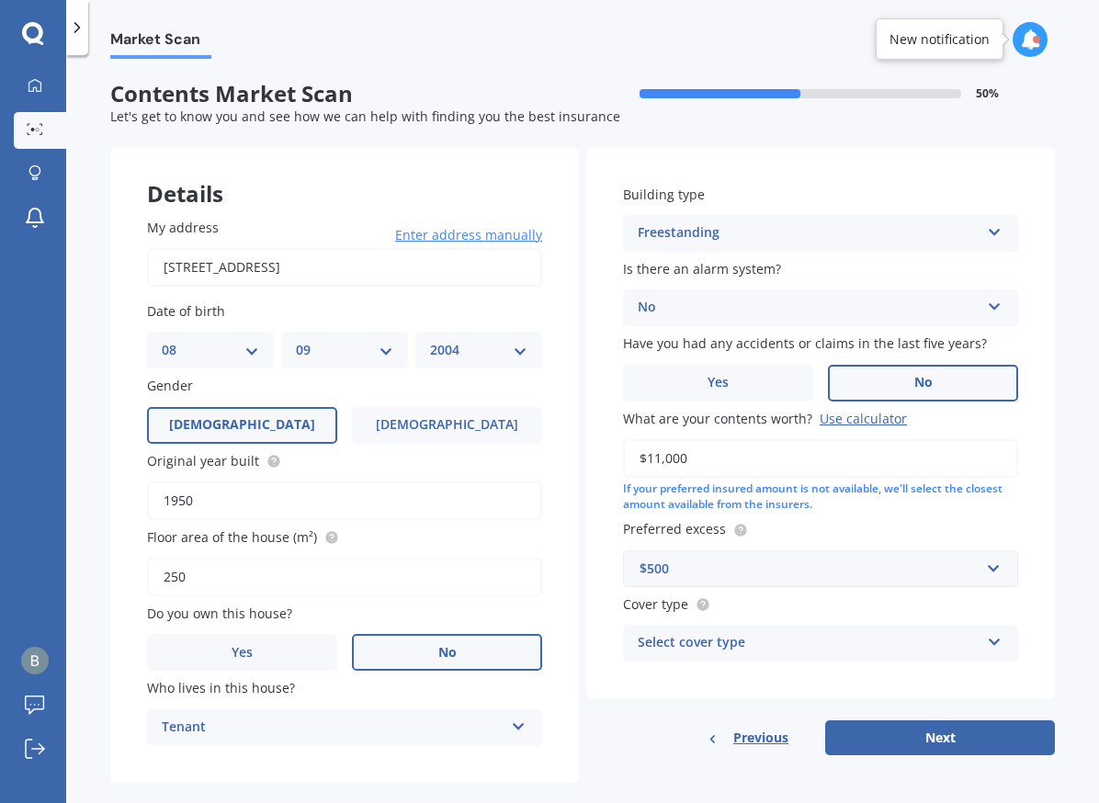
click at [796, 636] on div "Select cover type" at bounding box center [809, 643] width 342 height 22
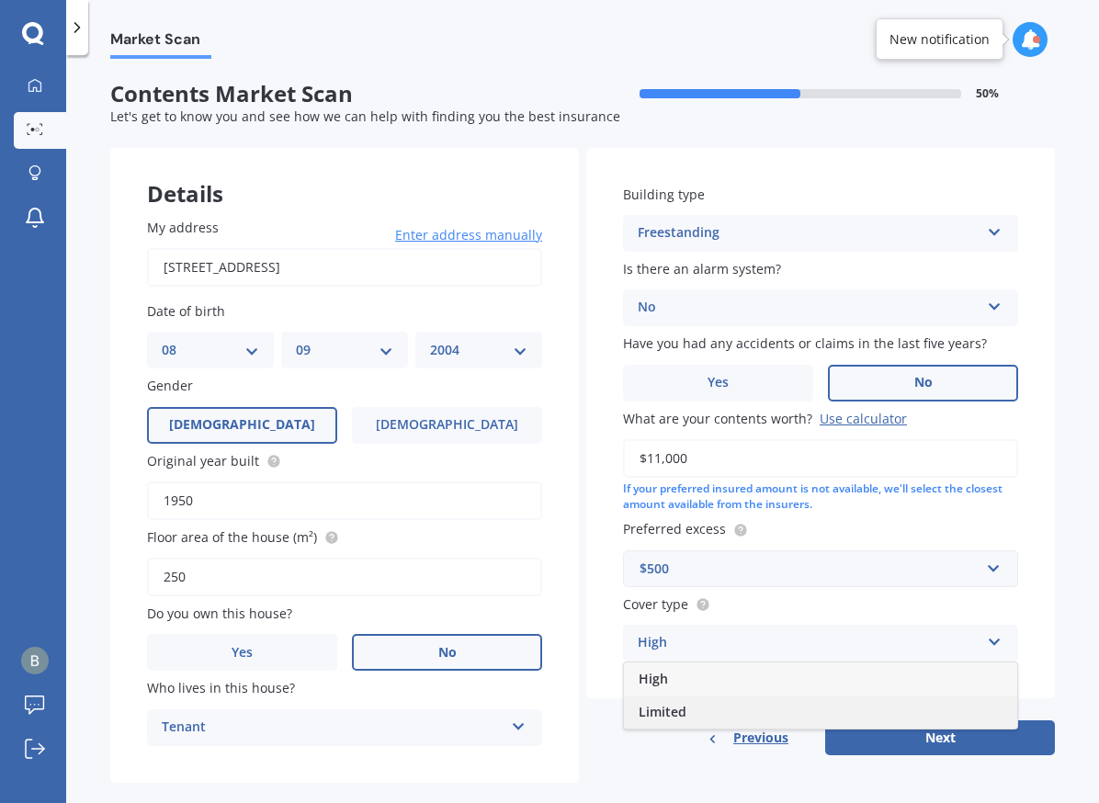
click at [695, 709] on div "Limited" at bounding box center [820, 711] width 393 height 33
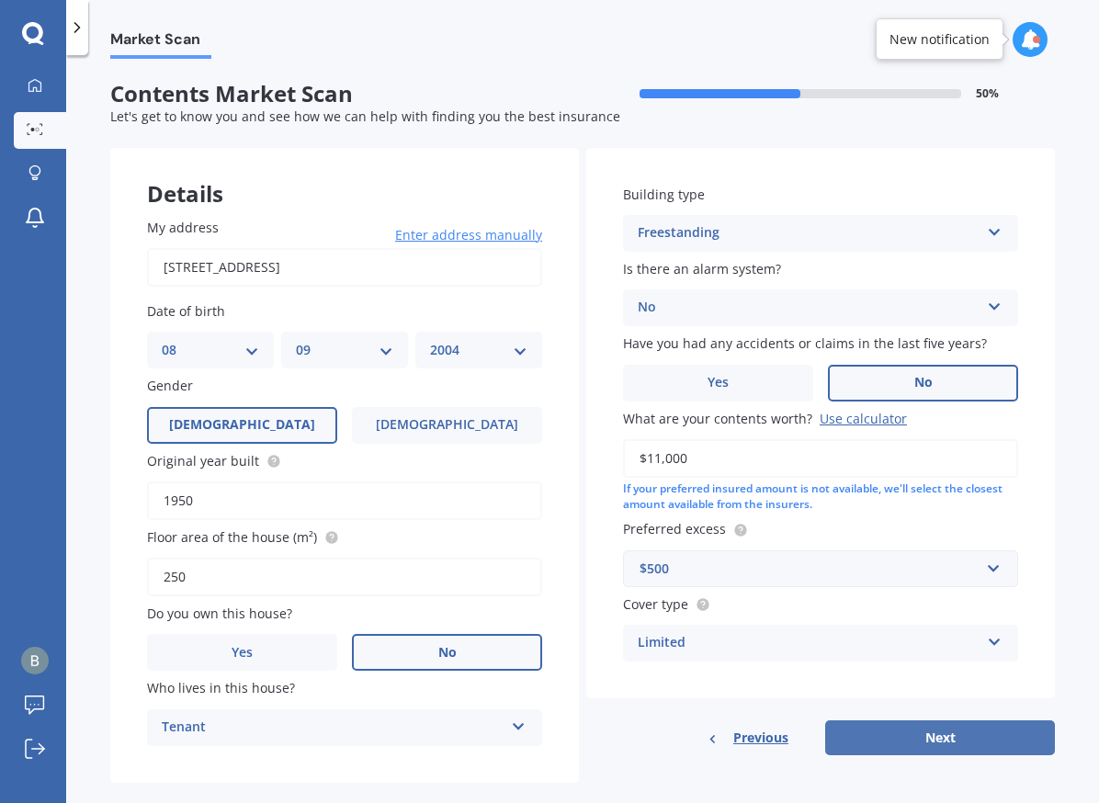
click at [876, 735] on button "Next" at bounding box center [940, 737] width 230 height 35
select select "08"
select select "09"
select select "2004"
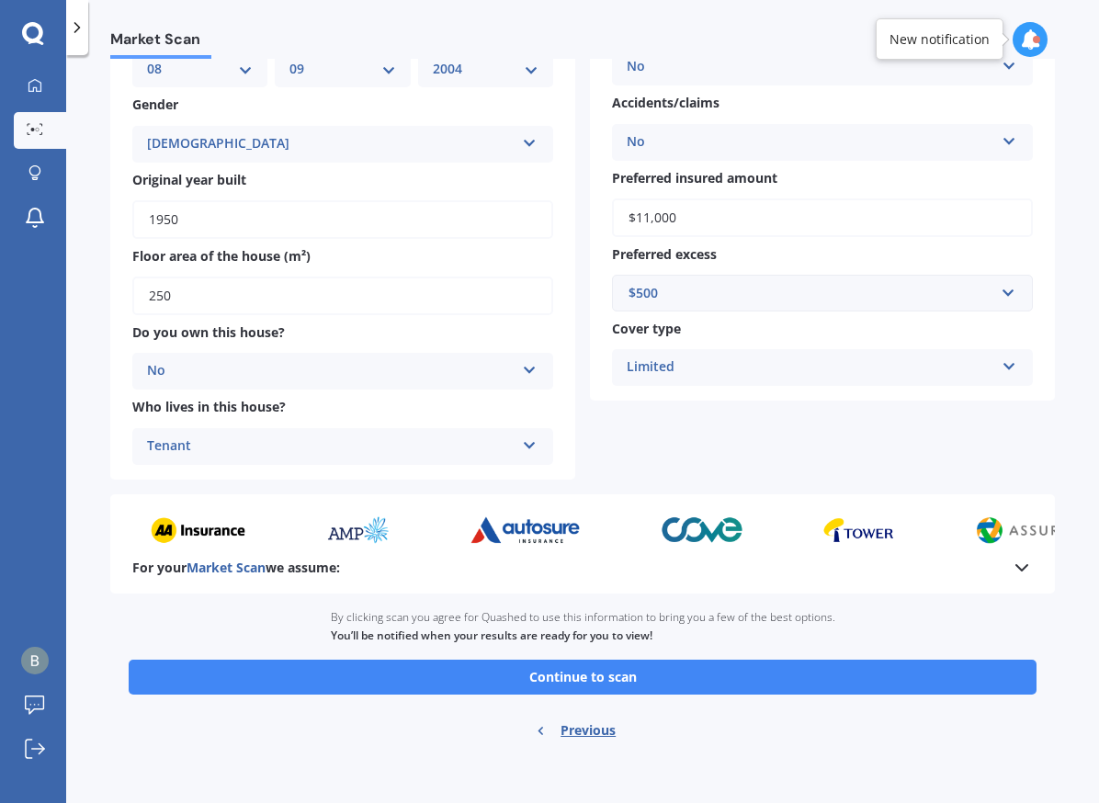
scroll to position [225, 0]
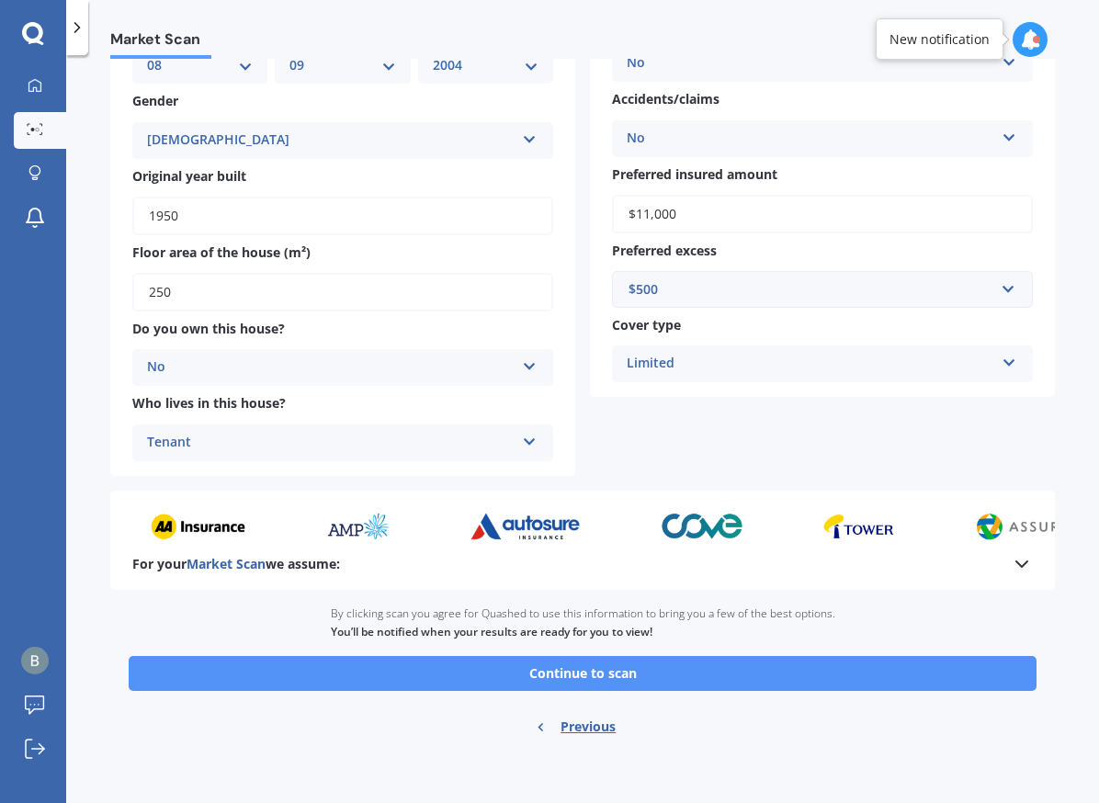
click at [436, 671] on button "Continue to scan" at bounding box center [583, 673] width 908 height 35
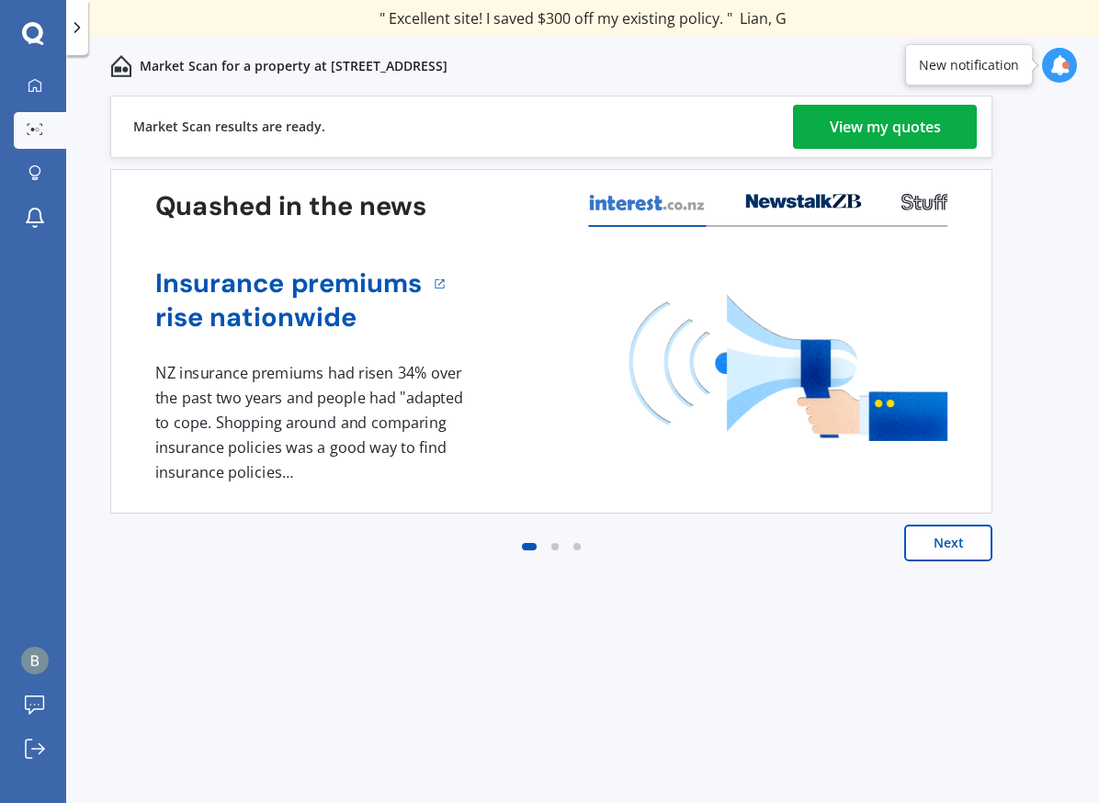
click at [848, 138] on div "View my quotes" at bounding box center [885, 127] width 111 height 44
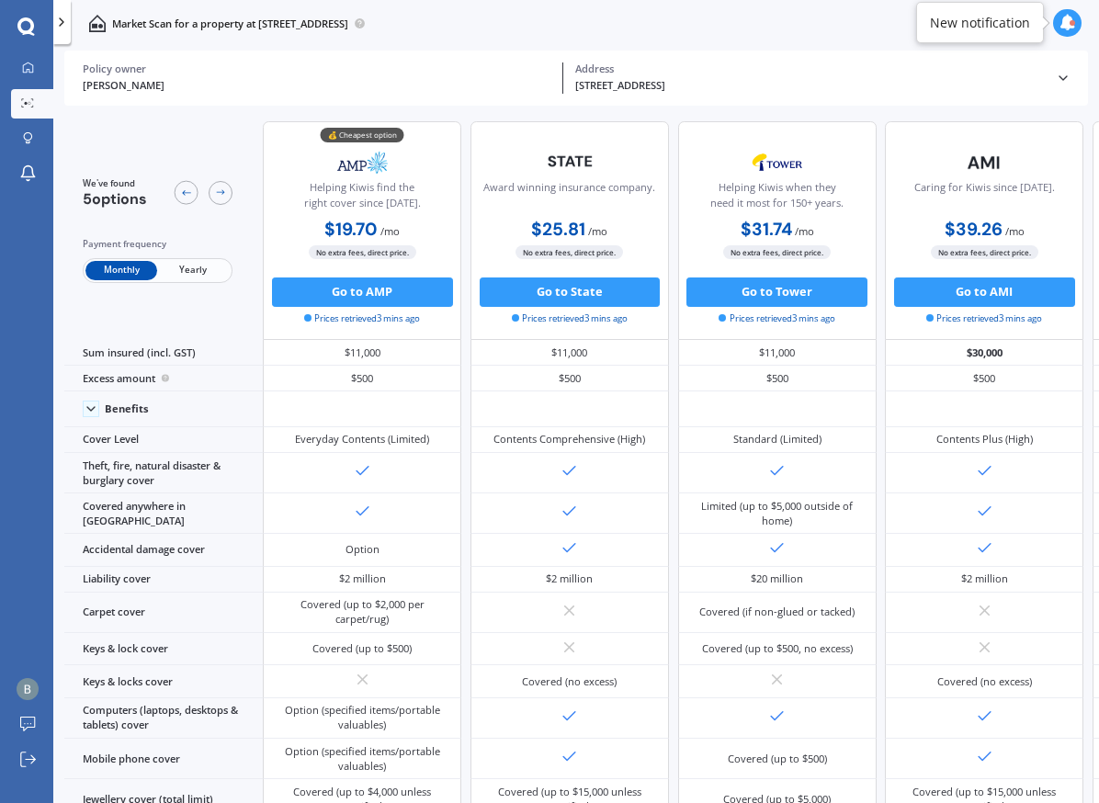
click at [200, 269] on span "Yearly" at bounding box center [193, 270] width 72 height 19
click at [134, 270] on span "Monthly" at bounding box center [121, 270] width 72 height 19
click at [28, 64] on icon at bounding box center [28, 67] width 10 height 10
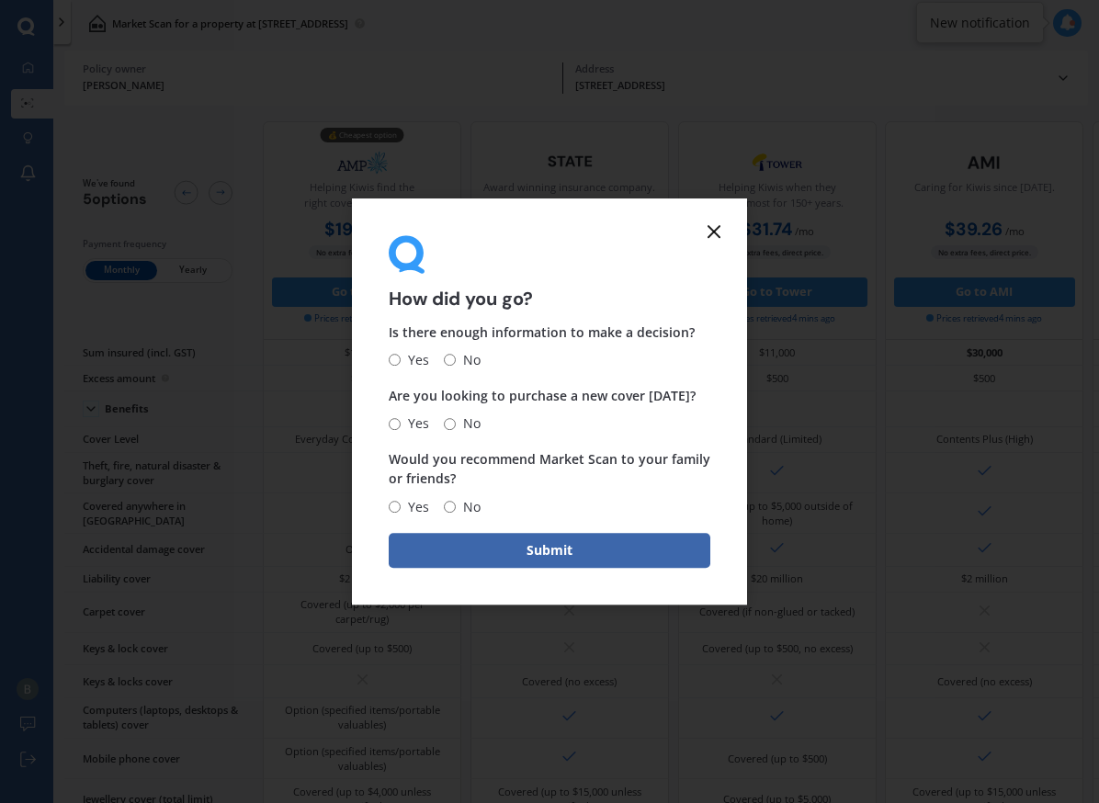
click at [717, 230] on icon at bounding box center [714, 231] width 22 height 22
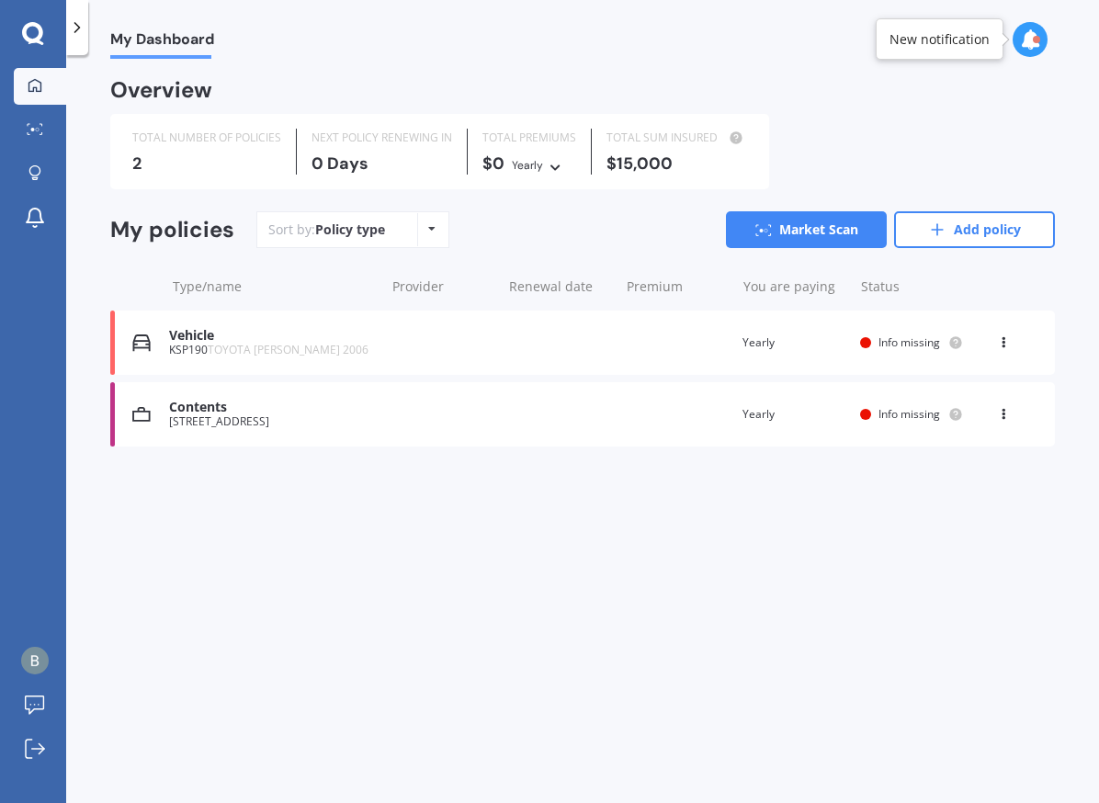
click at [998, 345] on div "View option View policy Delete" at bounding box center [1005, 343] width 17 height 18
click at [980, 384] on div "View policy" at bounding box center [963, 377] width 182 height 37
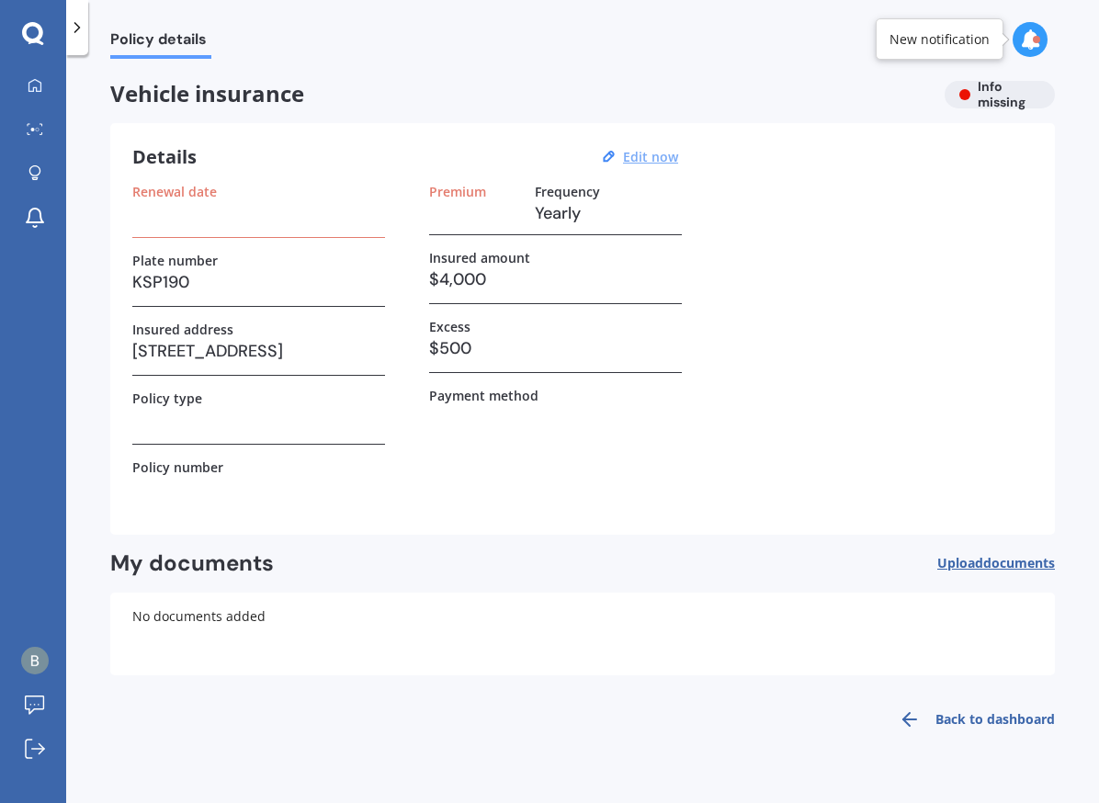
click at [646, 154] on u "Edit now" at bounding box center [650, 156] width 55 height 17
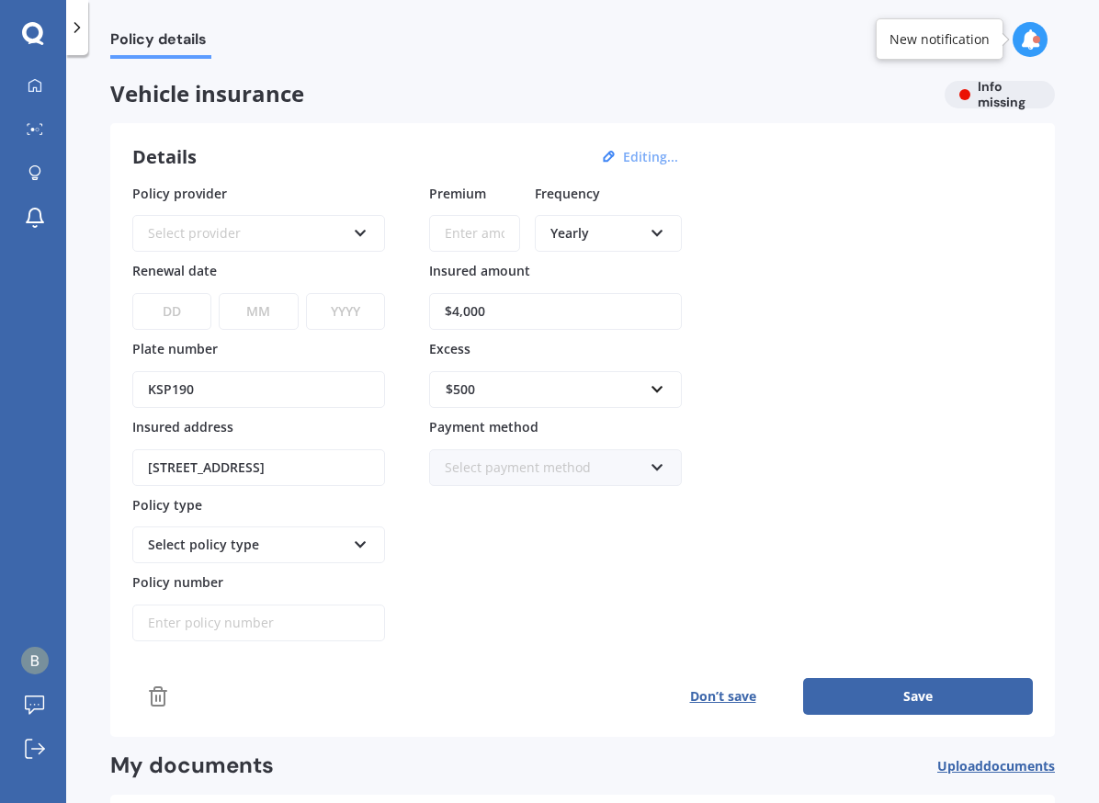
click at [502, 226] on input "Premium" at bounding box center [474, 233] width 91 height 37
click at [636, 233] on div "Yearly" at bounding box center [596, 233] width 92 height 20
click at [653, 236] on icon at bounding box center [658, 229] width 16 height 13
click at [351, 236] on div "Select provider AA AMI AMP ANZ ASB Aioi Nissay Dowa Ando Assurant Autosure BNZ …" at bounding box center [258, 233] width 253 height 37
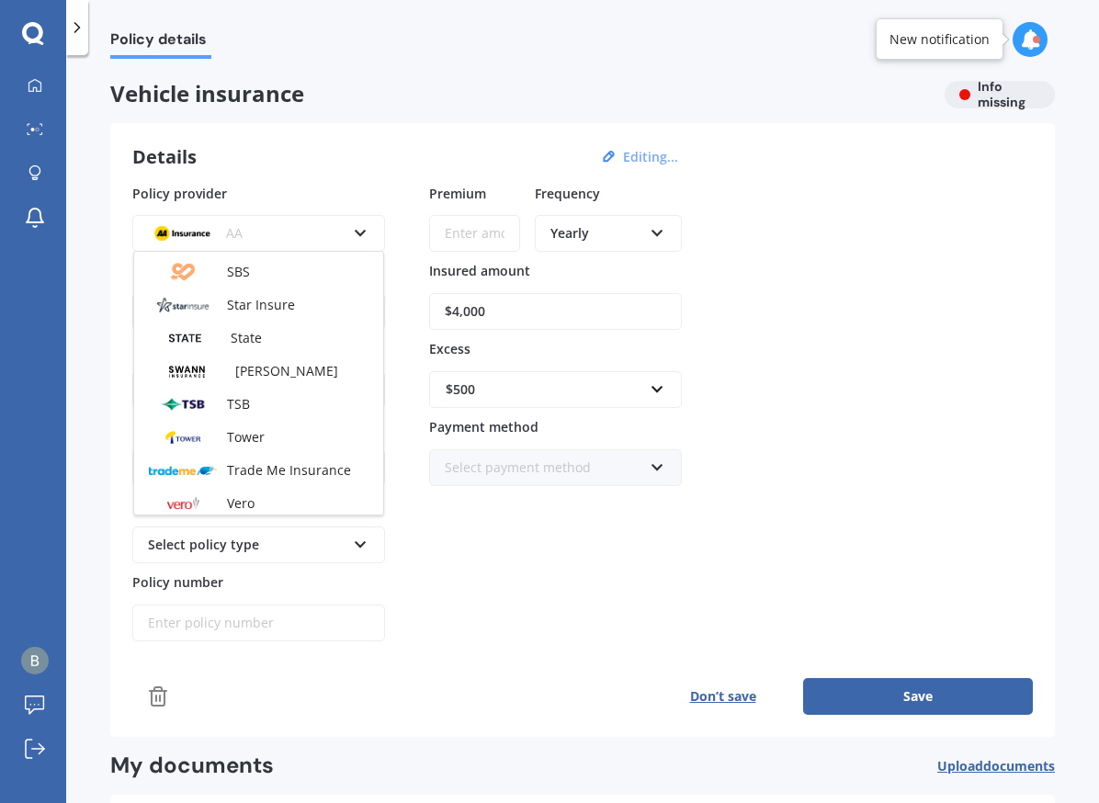
scroll to position [733, 0]
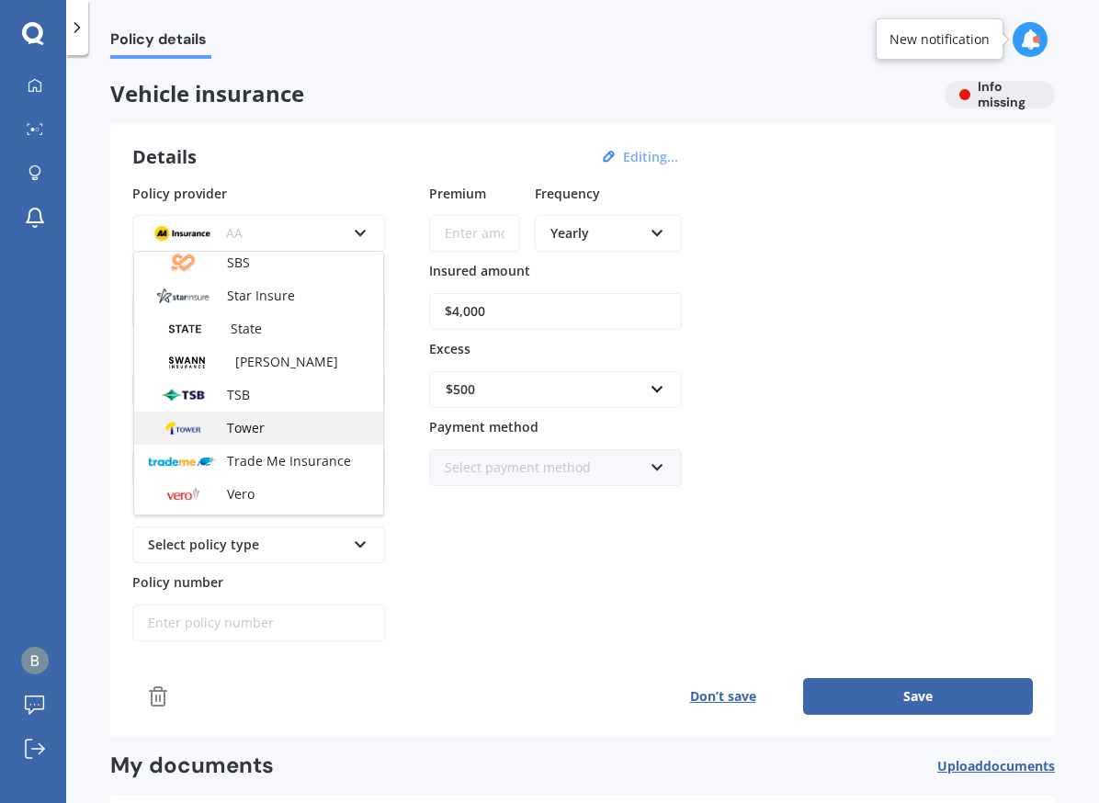
click at [261, 435] on span "Tower" at bounding box center [246, 427] width 38 height 17
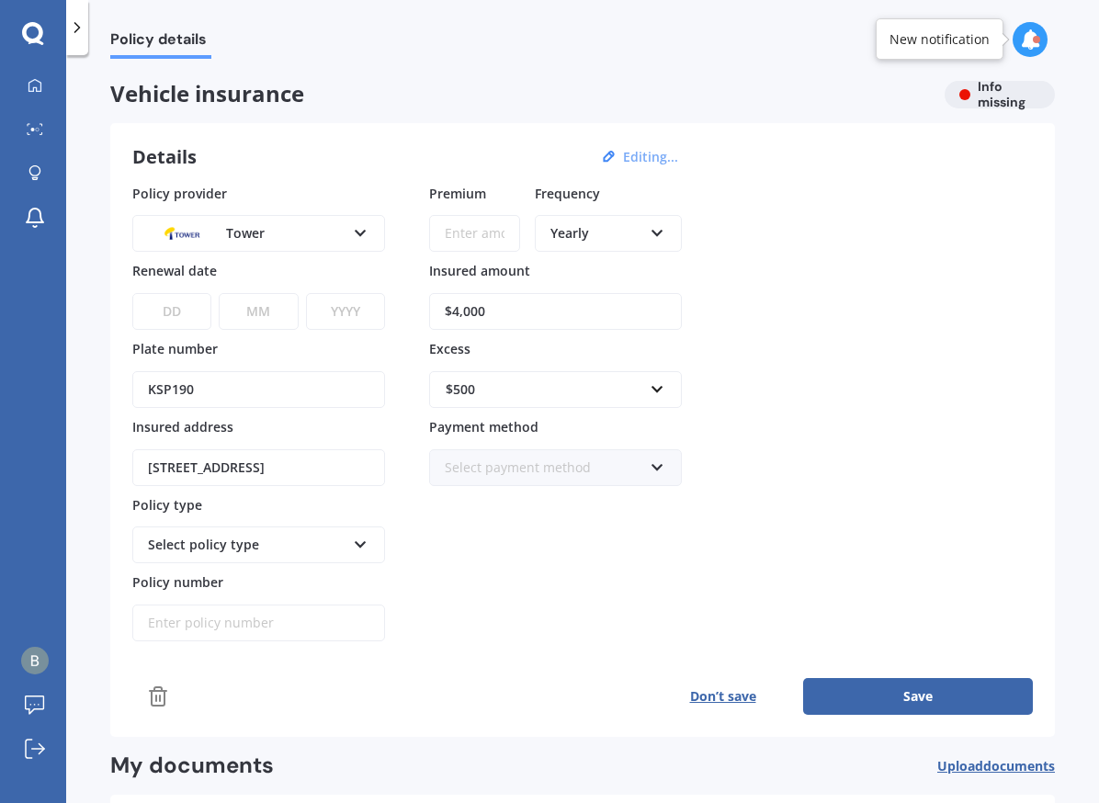
click at [132, 293] on select "DD 01 02 03 04 05 06 07 08 09 10 11 12 13 14 15 16 17 18 19 20 21 22 23 24 25 2…" at bounding box center [171, 311] width 79 height 37
click at [277, 281] on div "DD 01 02 03 04 05 06 07 08 09 10 11 12 13 14 15 16 17 18 19 20 21 22 23 24 25 2…" at bounding box center [258, 300] width 253 height 60
click at [350, 543] on div "Select policy type Third Party Third Party, Fire & Theft Comprehensive" at bounding box center [258, 544] width 253 height 37
click at [258, 616] on span "Third Party, Fire & Theft" at bounding box center [222, 612] width 147 height 17
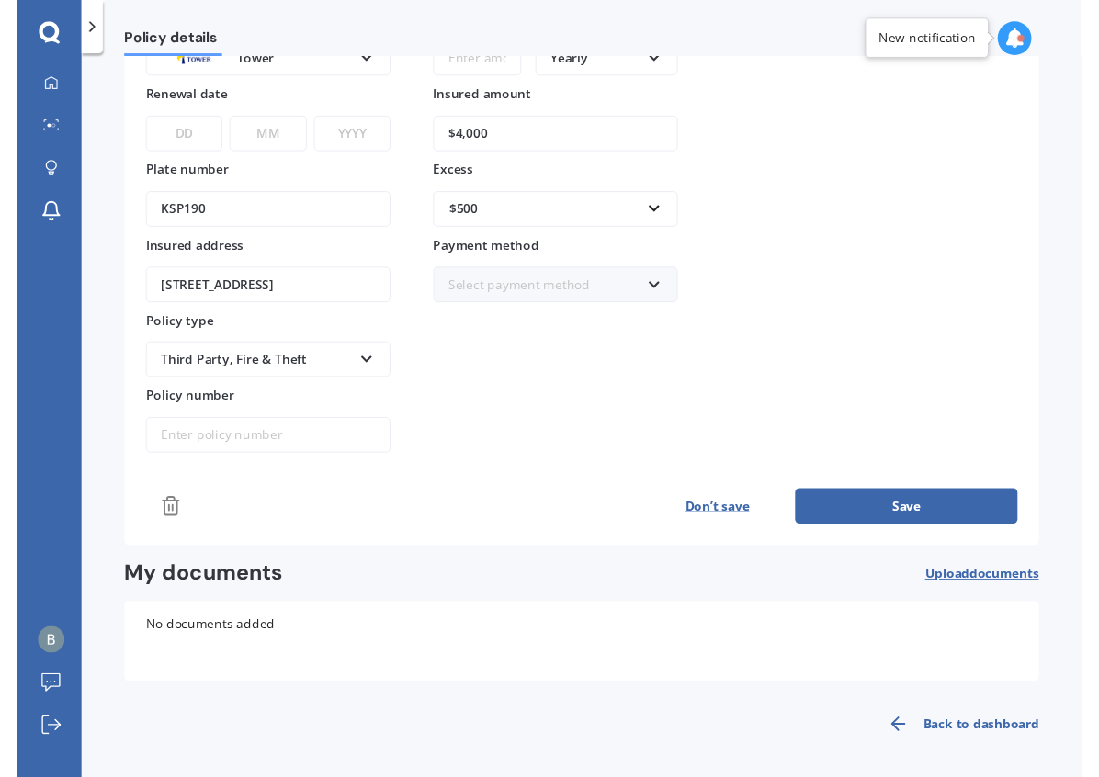
scroll to position [0, 0]
